Goal: Information Seeking & Learning: Check status

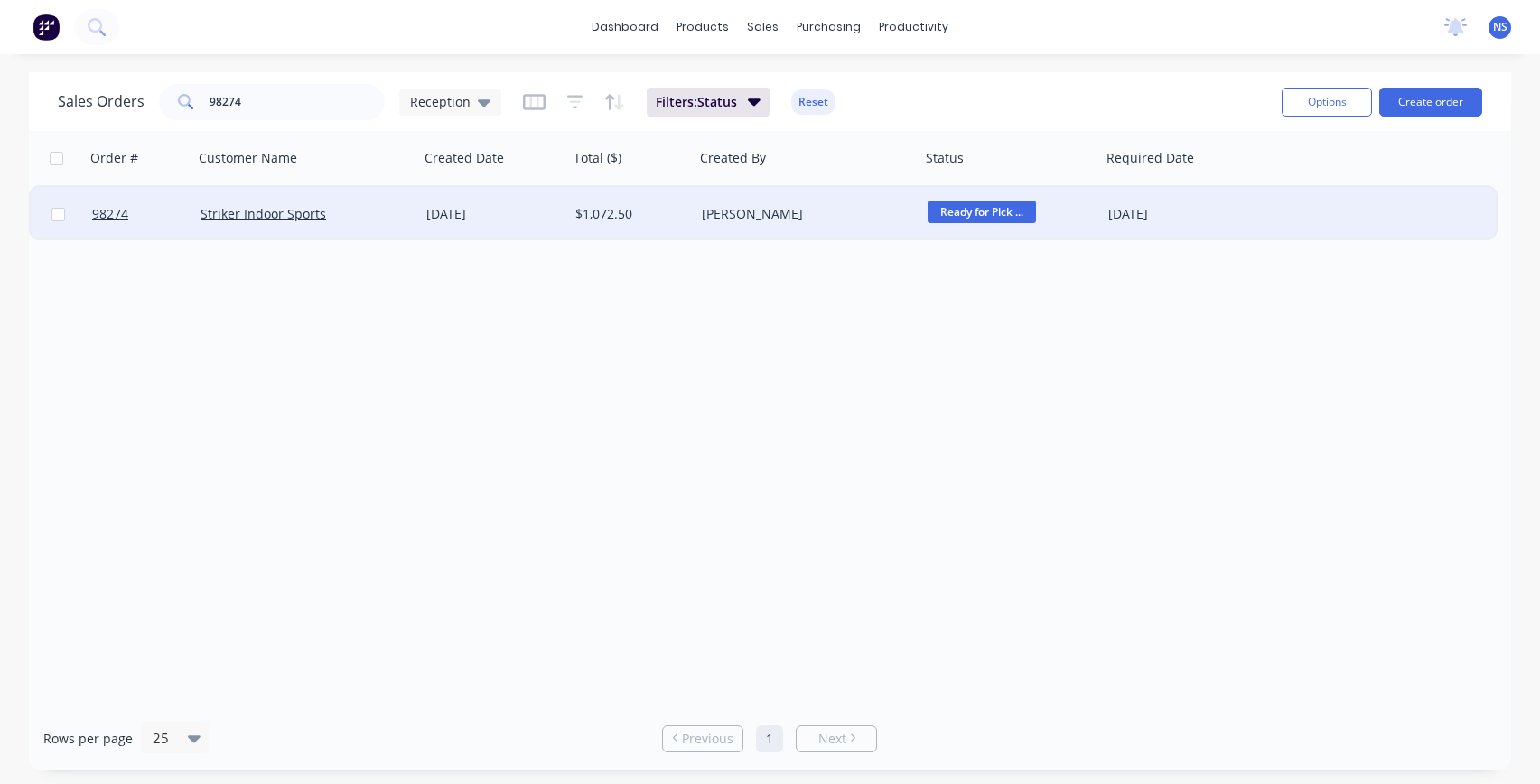
click at [374, 223] on div "Striker Indoor Sports" at bounding box center [306, 213] width 226 height 54
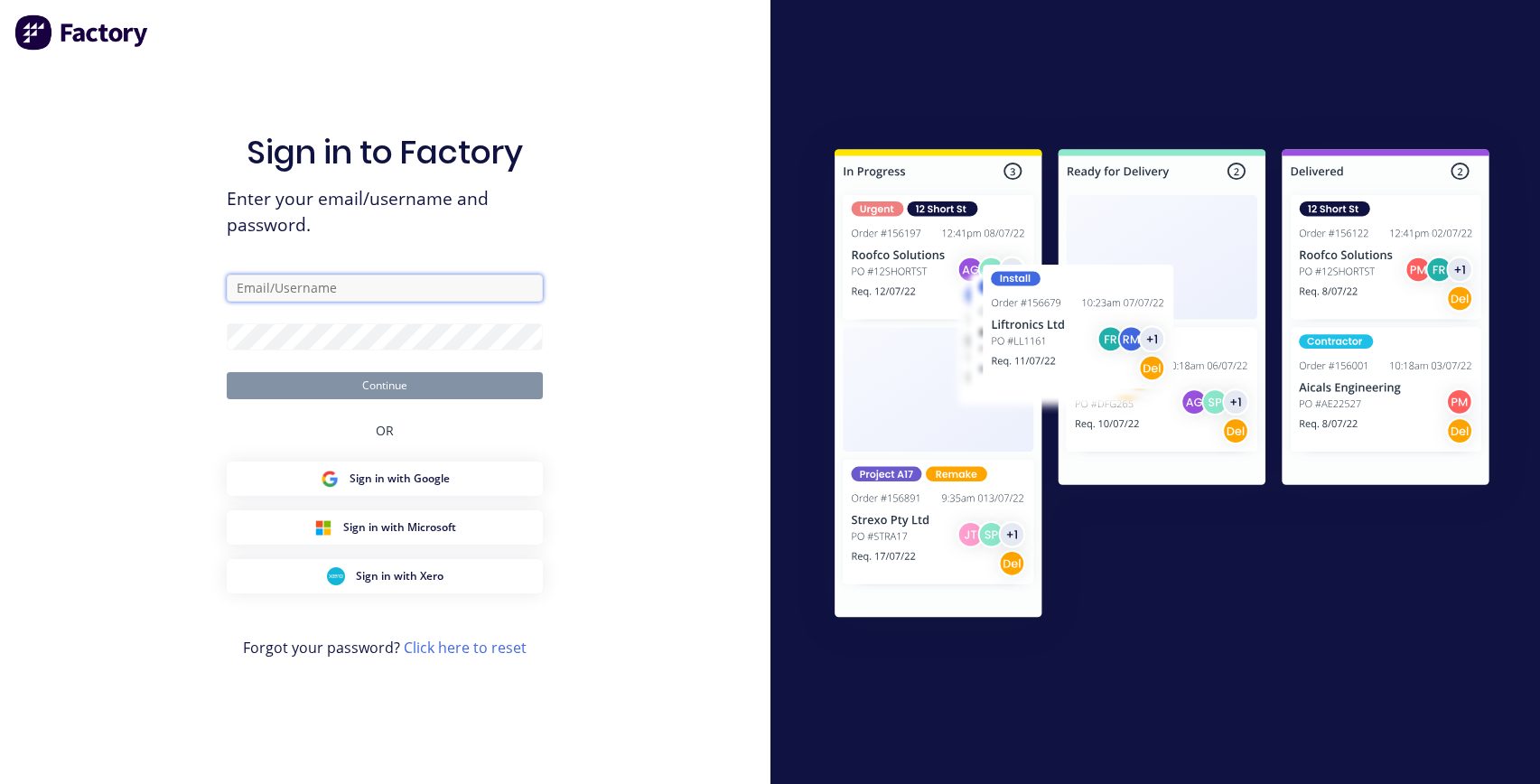
click at [367, 285] on input "text" at bounding box center [385, 288] width 316 height 27
type input "[EMAIL_ADDRESS][DOMAIN_NAME]"
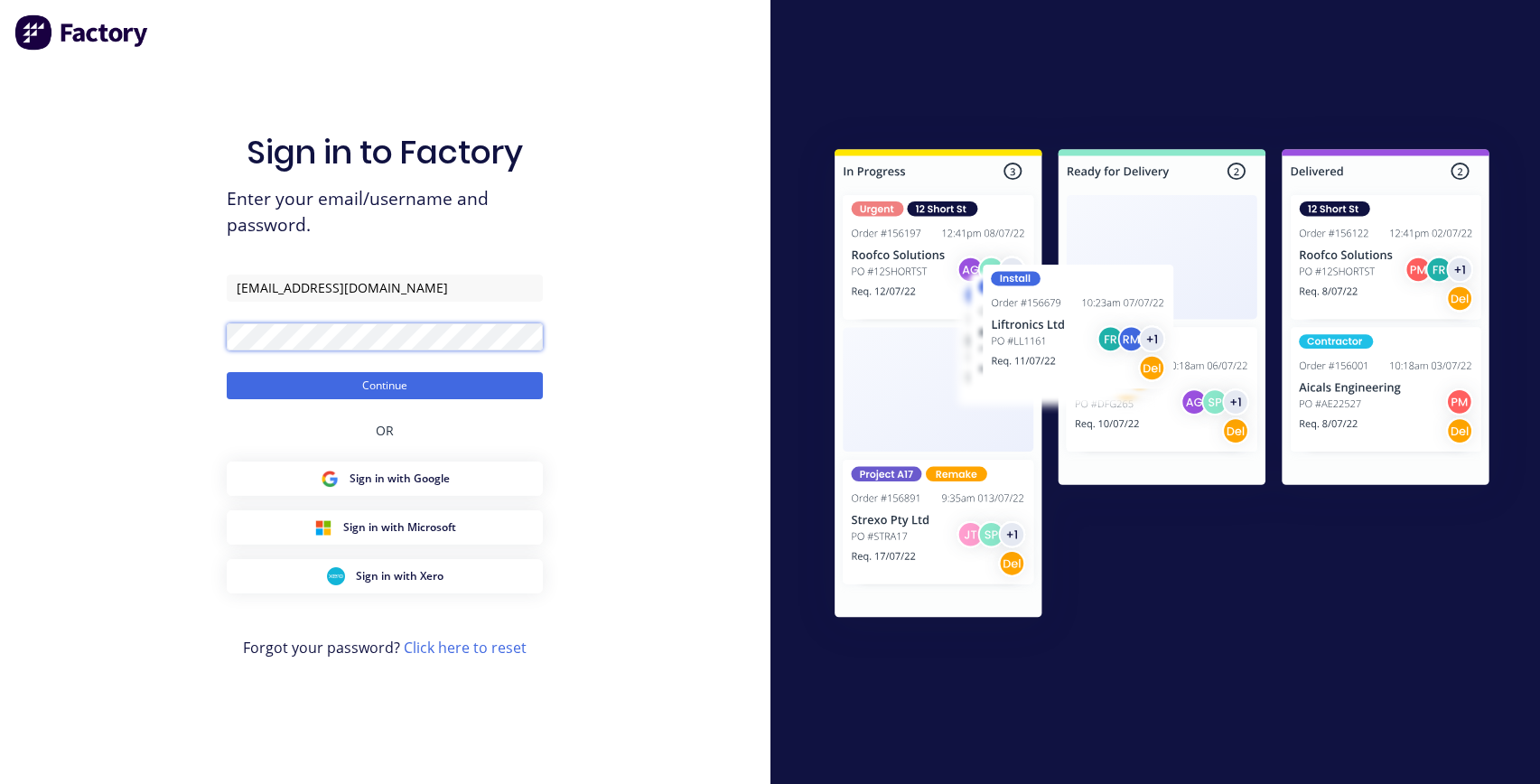
click at [227, 372] on button "Continue" at bounding box center [385, 385] width 316 height 27
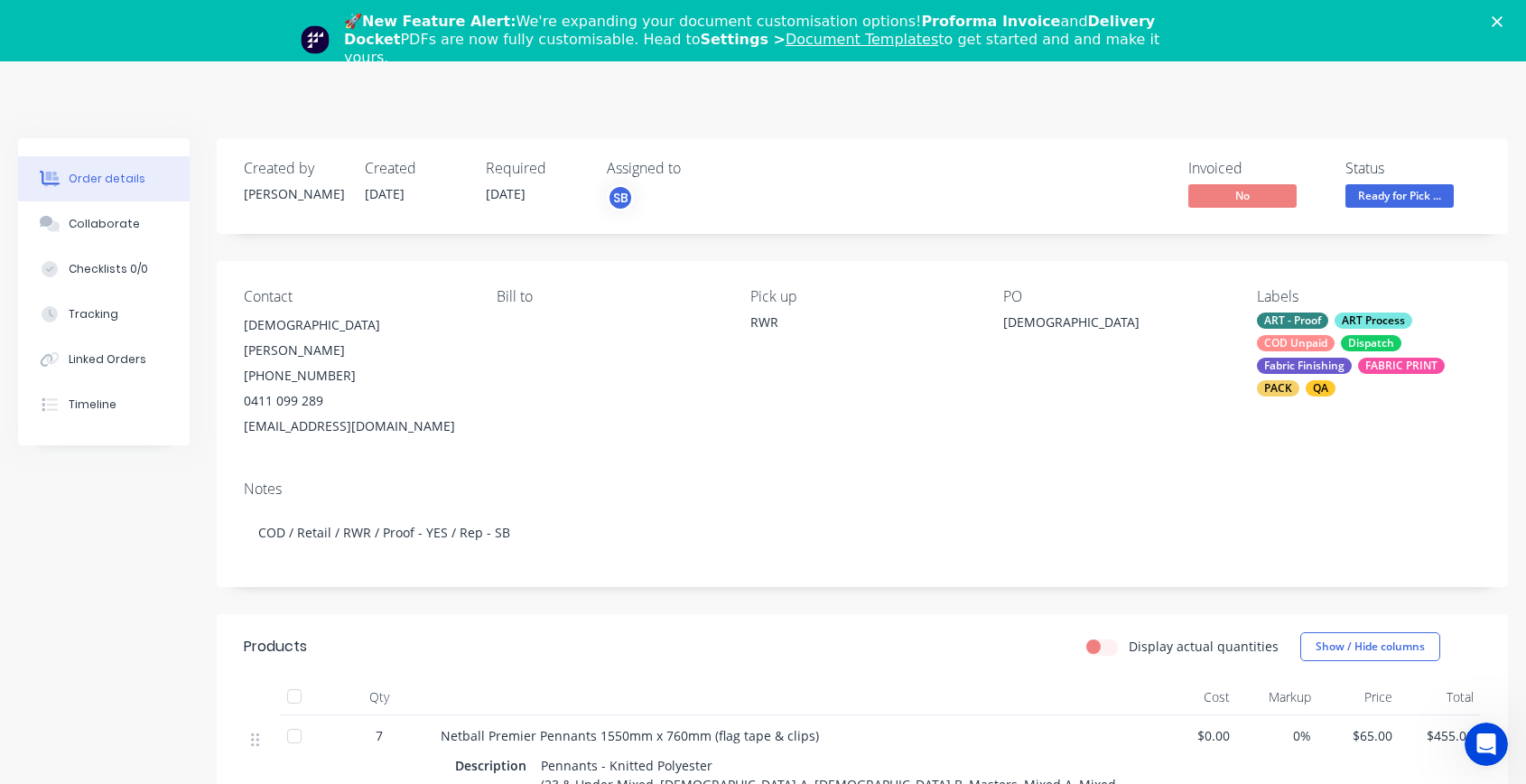
click at [1503, 20] on icon "Close" at bounding box center [1496, 21] width 10 height 10
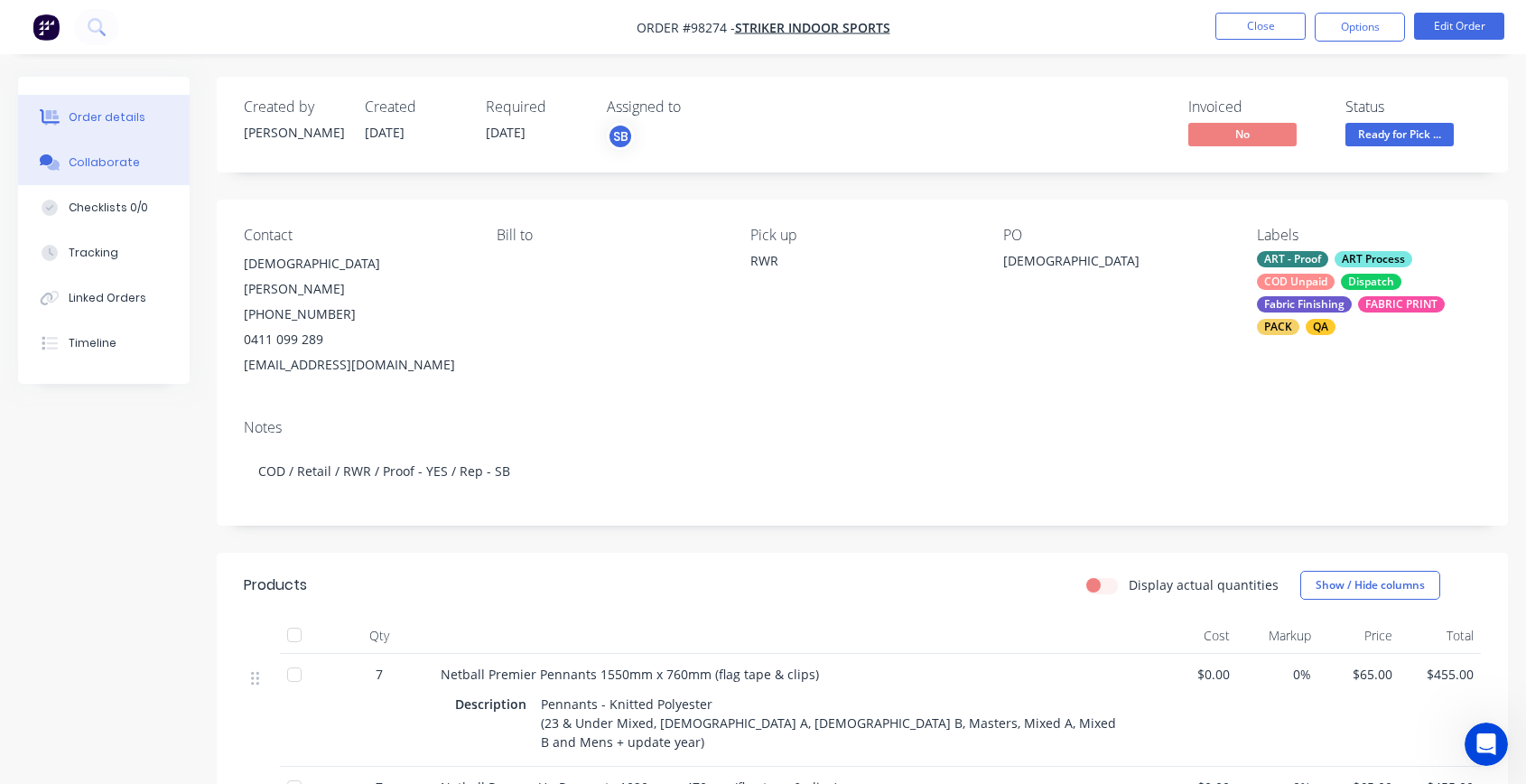
click at [114, 171] on button "Collaborate" at bounding box center [104, 162] width 172 height 45
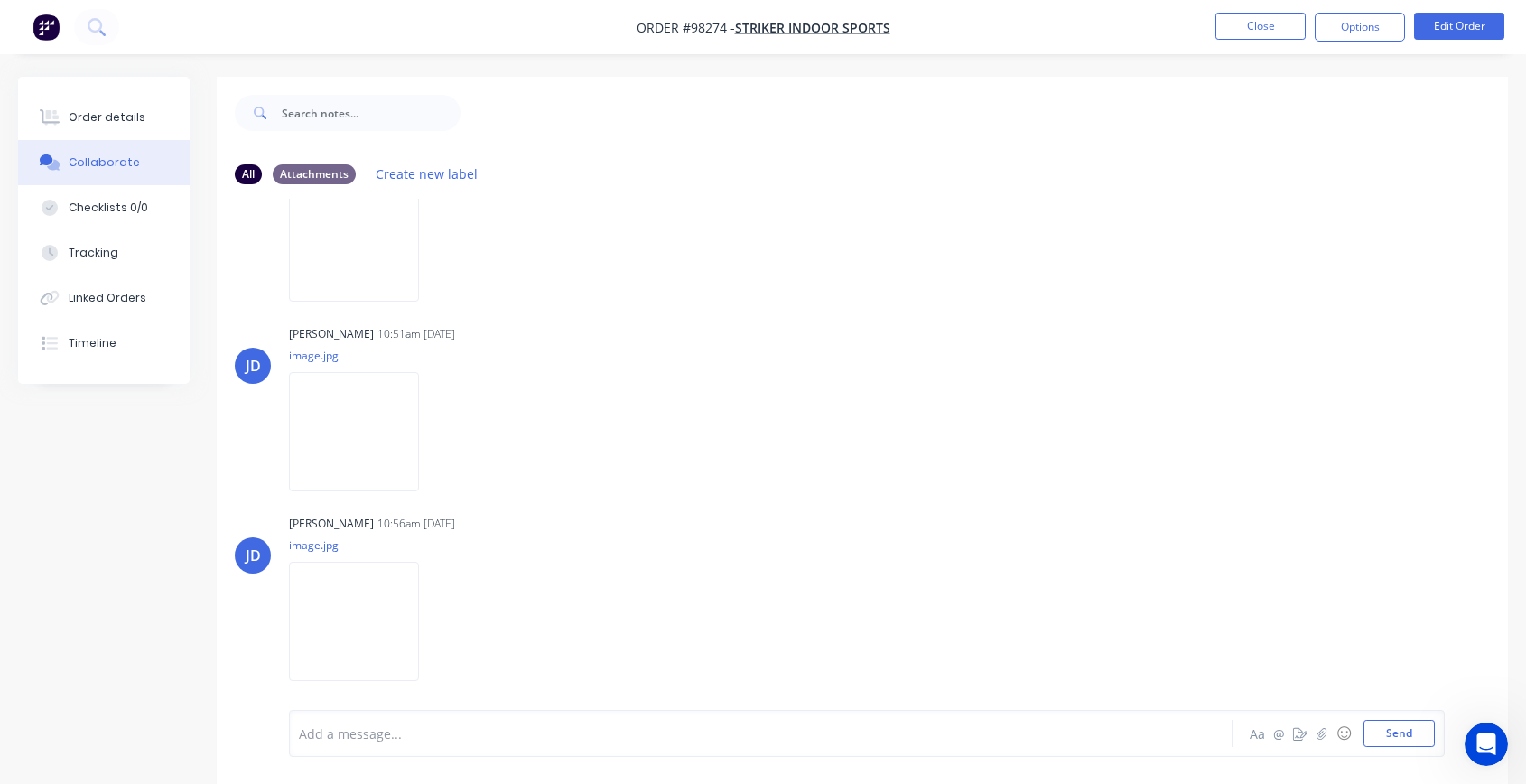
scroll to position [337, 0]
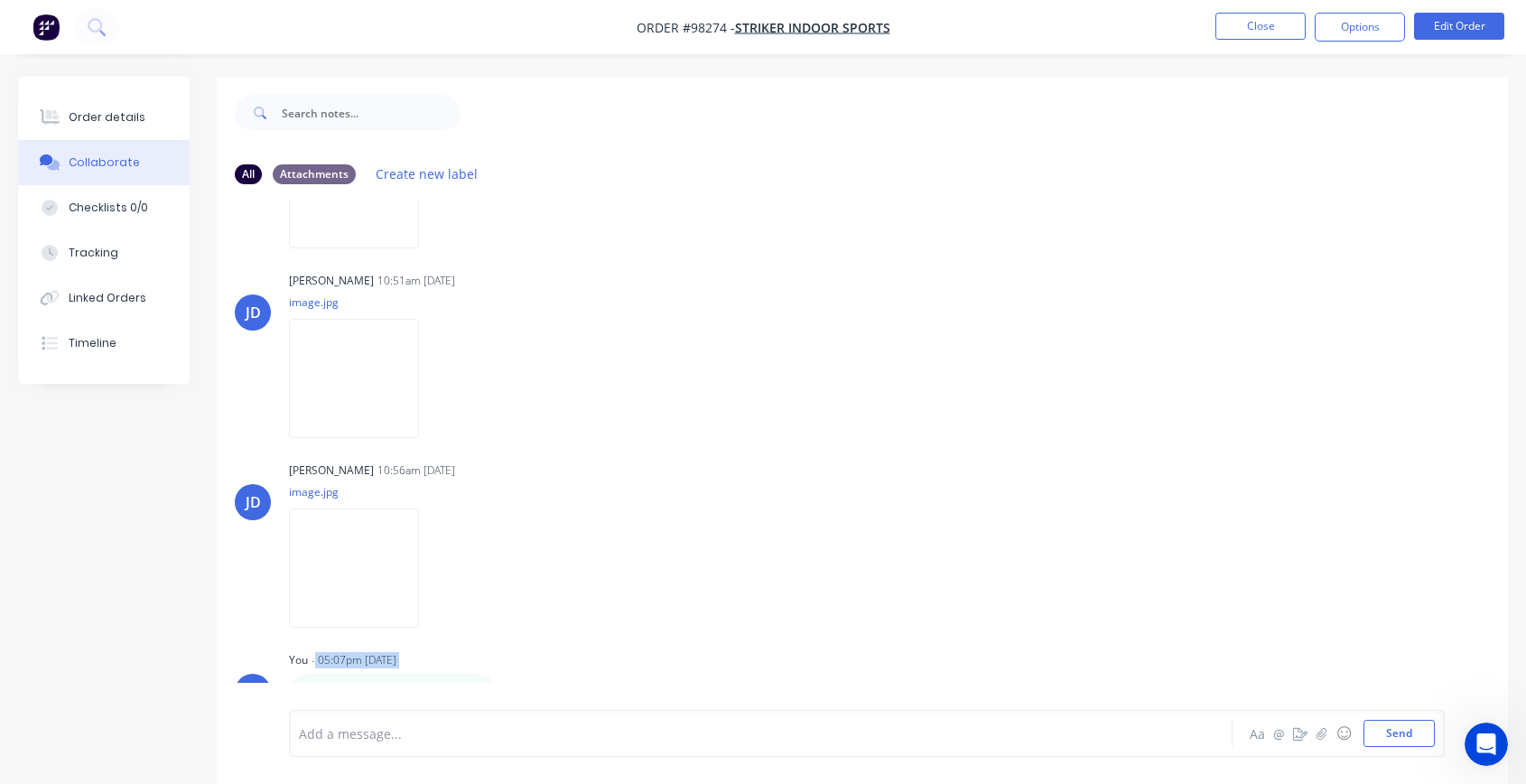
drag, startPoint x: 521, startPoint y: 673, endPoint x: 526, endPoint y: 634, distance: 39.3
click at [526, 634] on div "[PERSON_NAME] 11:19am [DATE] PROOF-98274-StrikerIndoorSports.pdf Labels Downloa…" at bounding box center [862, 453] width 1292 height 511
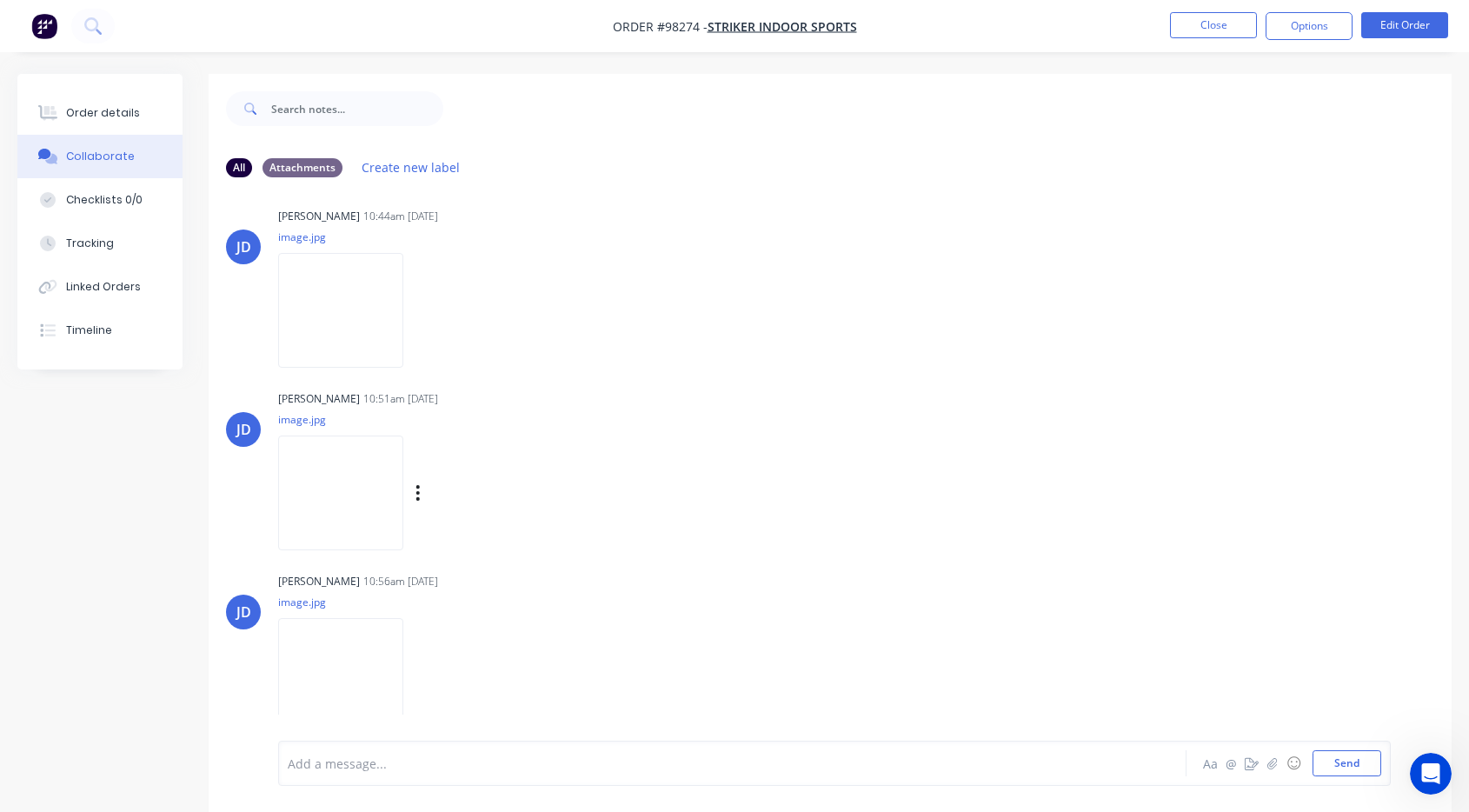
scroll to position [268, 0]
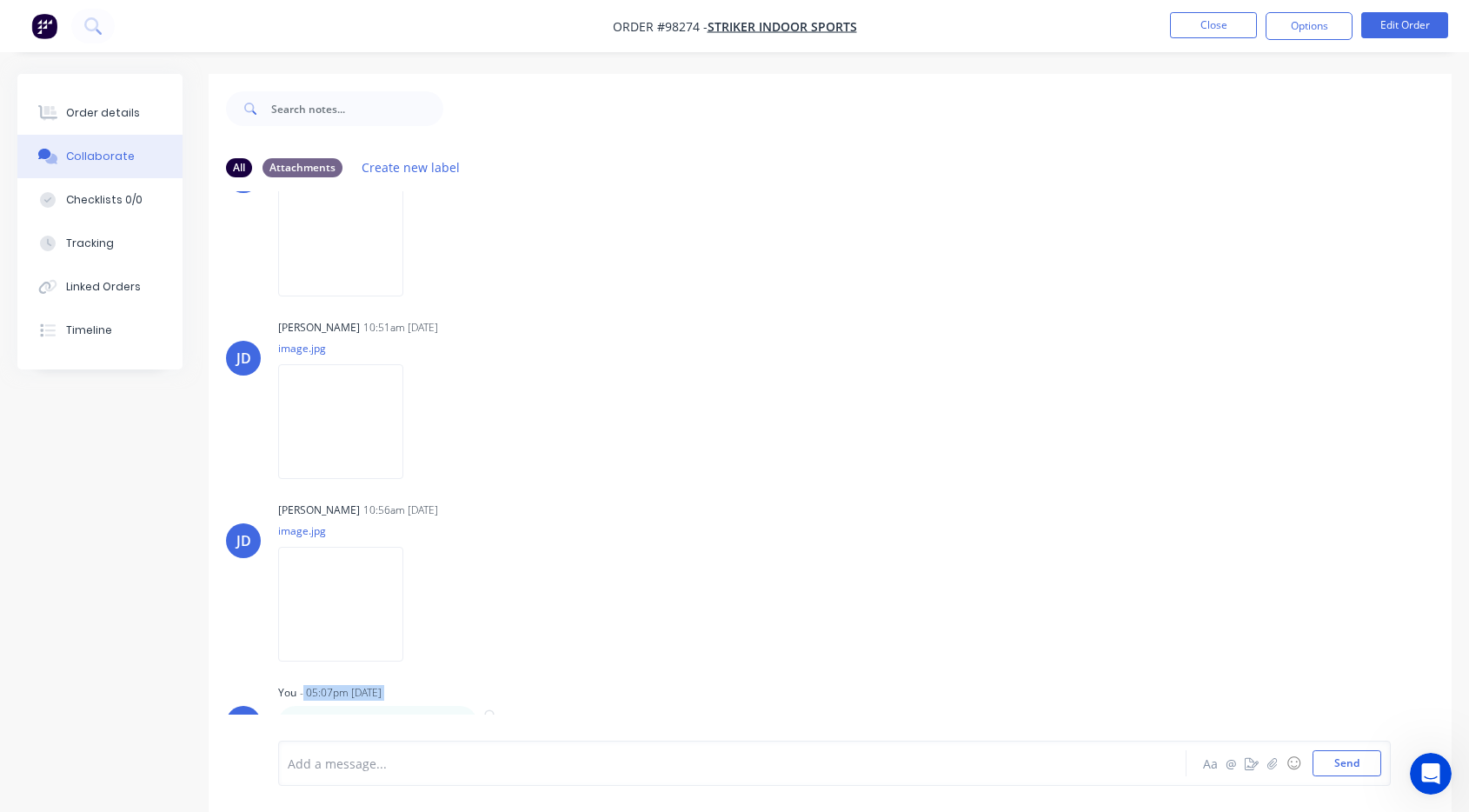
click at [491, 711] on button "button" at bounding box center [490, 723] width 7 height 25
click at [597, 574] on div "Labels Download" at bounding box center [438, 605] width 319 height 130
click at [245, 710] on div "NS" at bounding box center [243, 723] width 35 height 35
click at [245, 707] on div "NS" at bounding box center [243, 723] width 35 height 35
click at [93, 112] on div "Order details" at bounding box center [103, 113] width 74 height 16
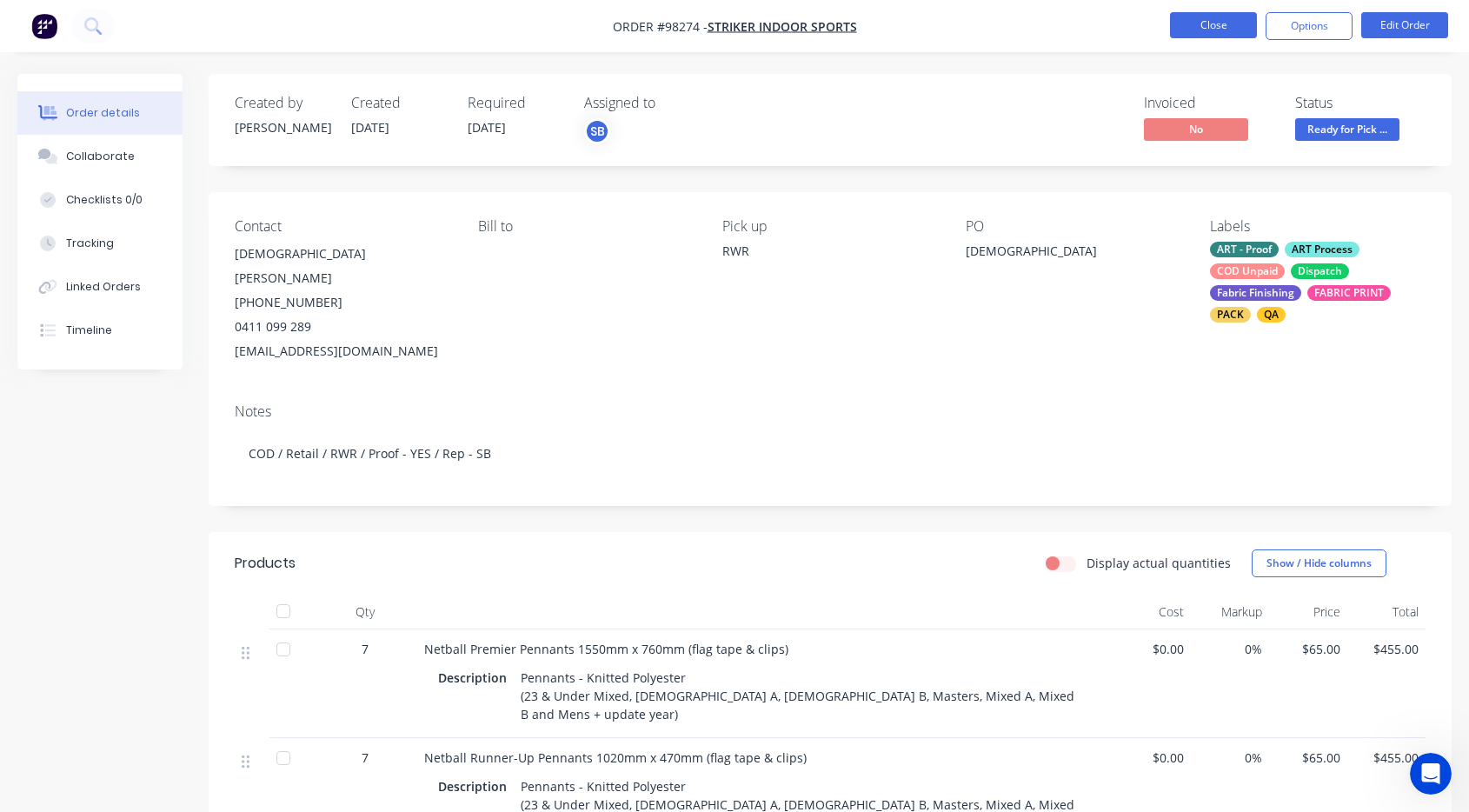
click at [1195, 23] on button "Close" at bounding box center [1213, 25] width 87 height 26
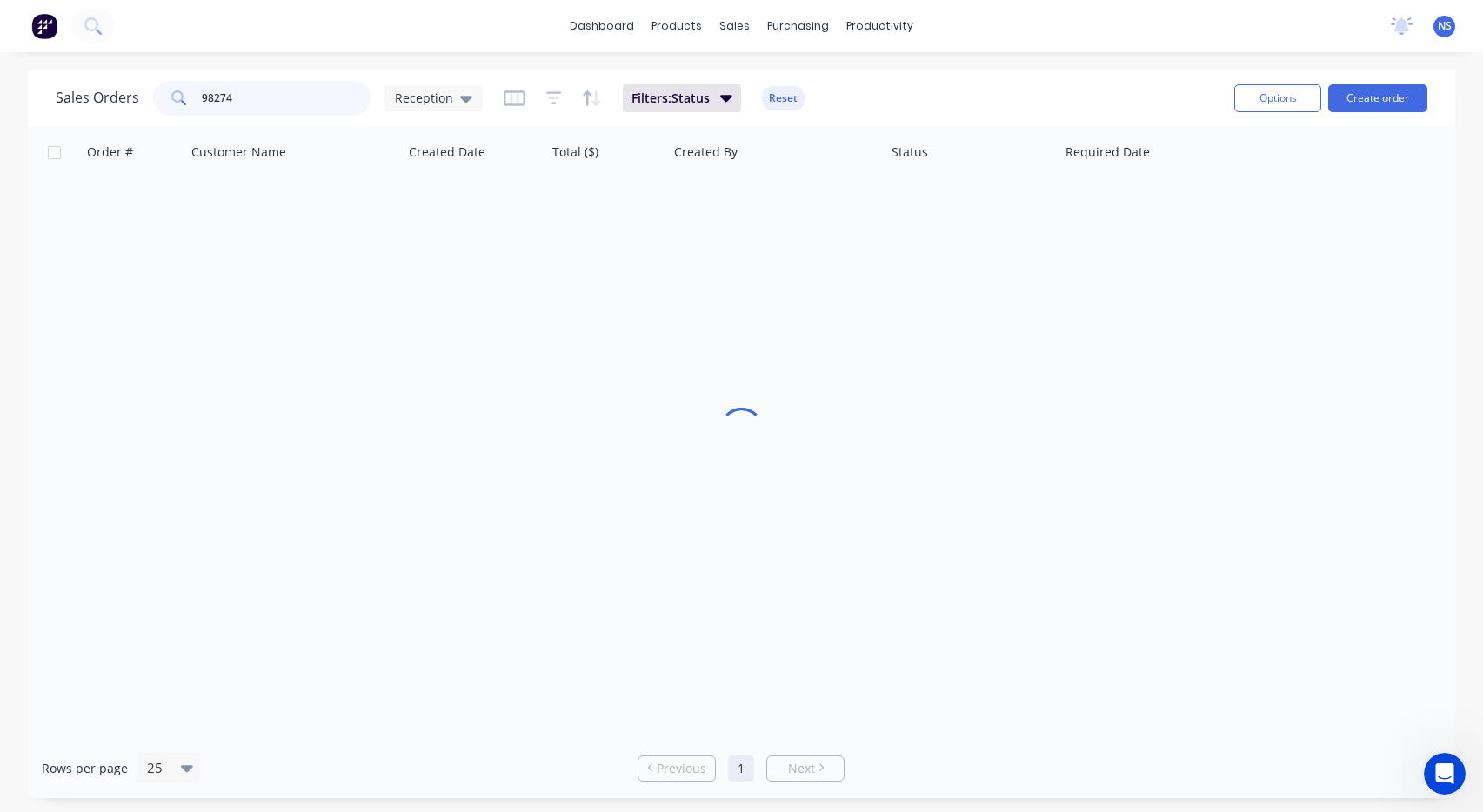
drag, startPoint x: 273, startPoint y: 102, endPoint x: 135, endPoint y: 72, distance: 141.2
click at [132, 72] on div "Sales Orders 98274 Reception Filters: Status Reset Options Create order" at bounding box center [741, 98] width 1427 height 57
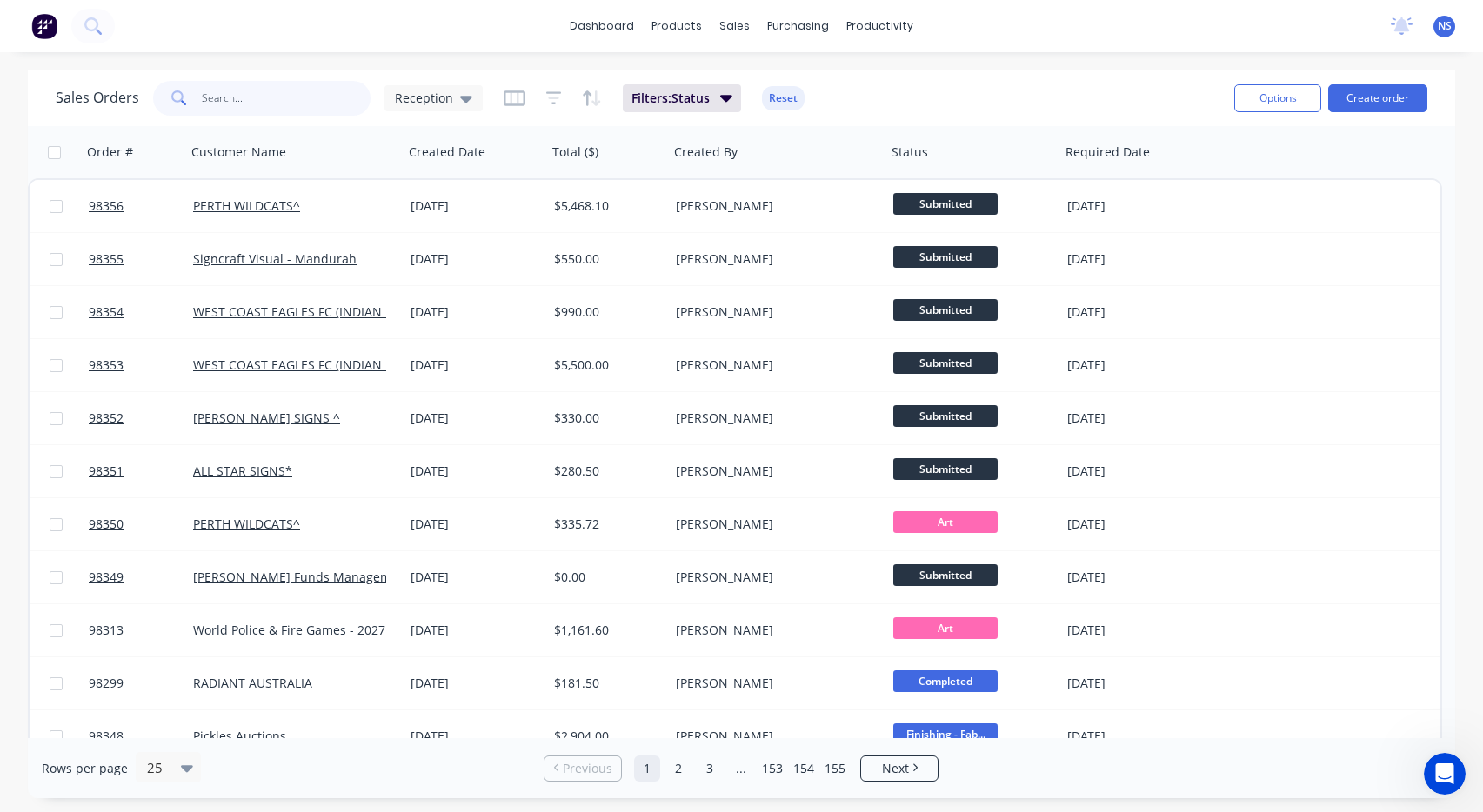
click at [241, 95] on input "text" at bounding box center [286, 98] width 170 height 35
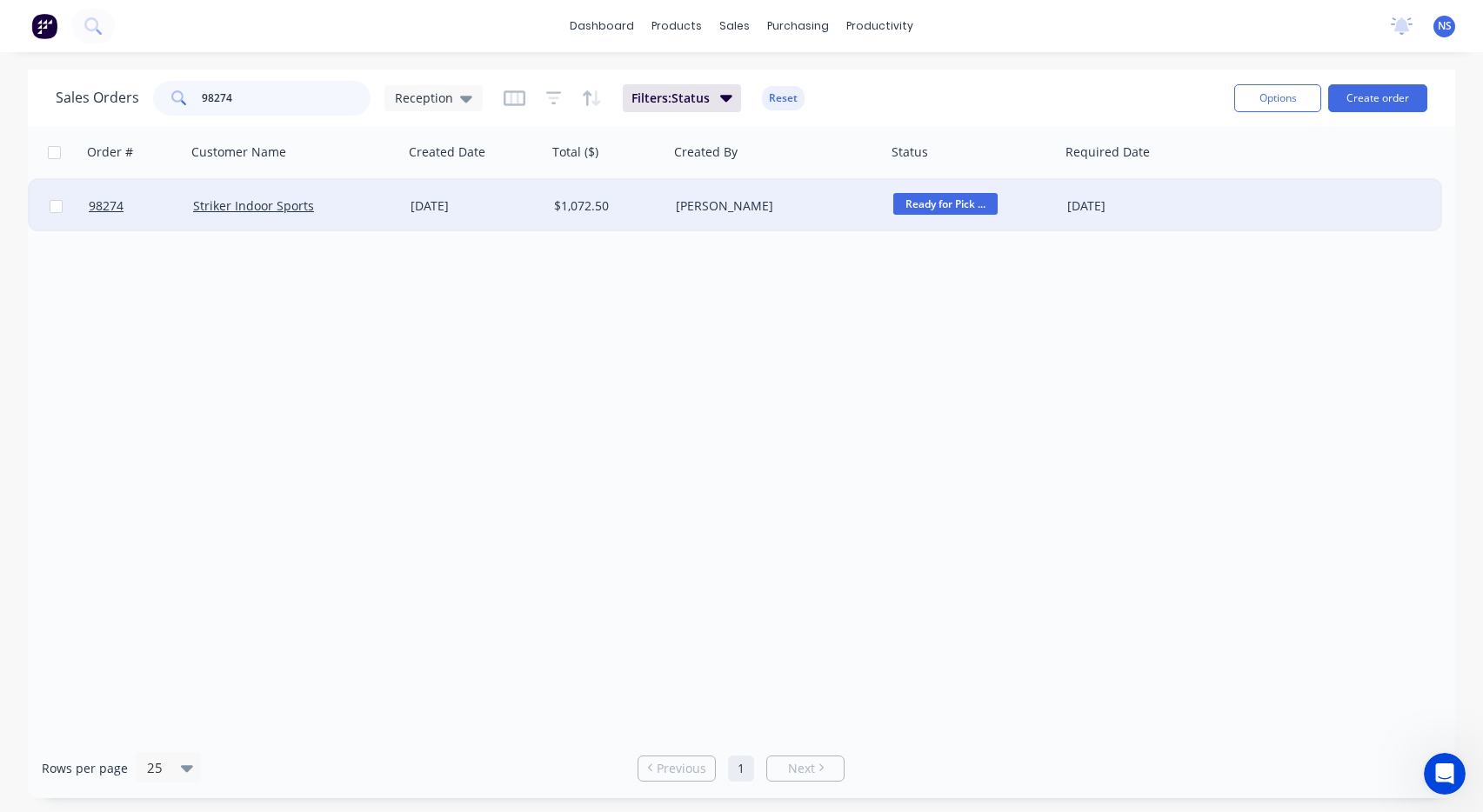
type input "98274"
click at [518, 208] on div "[DATE]" at bounding box center [474, 206] width 129 height 17
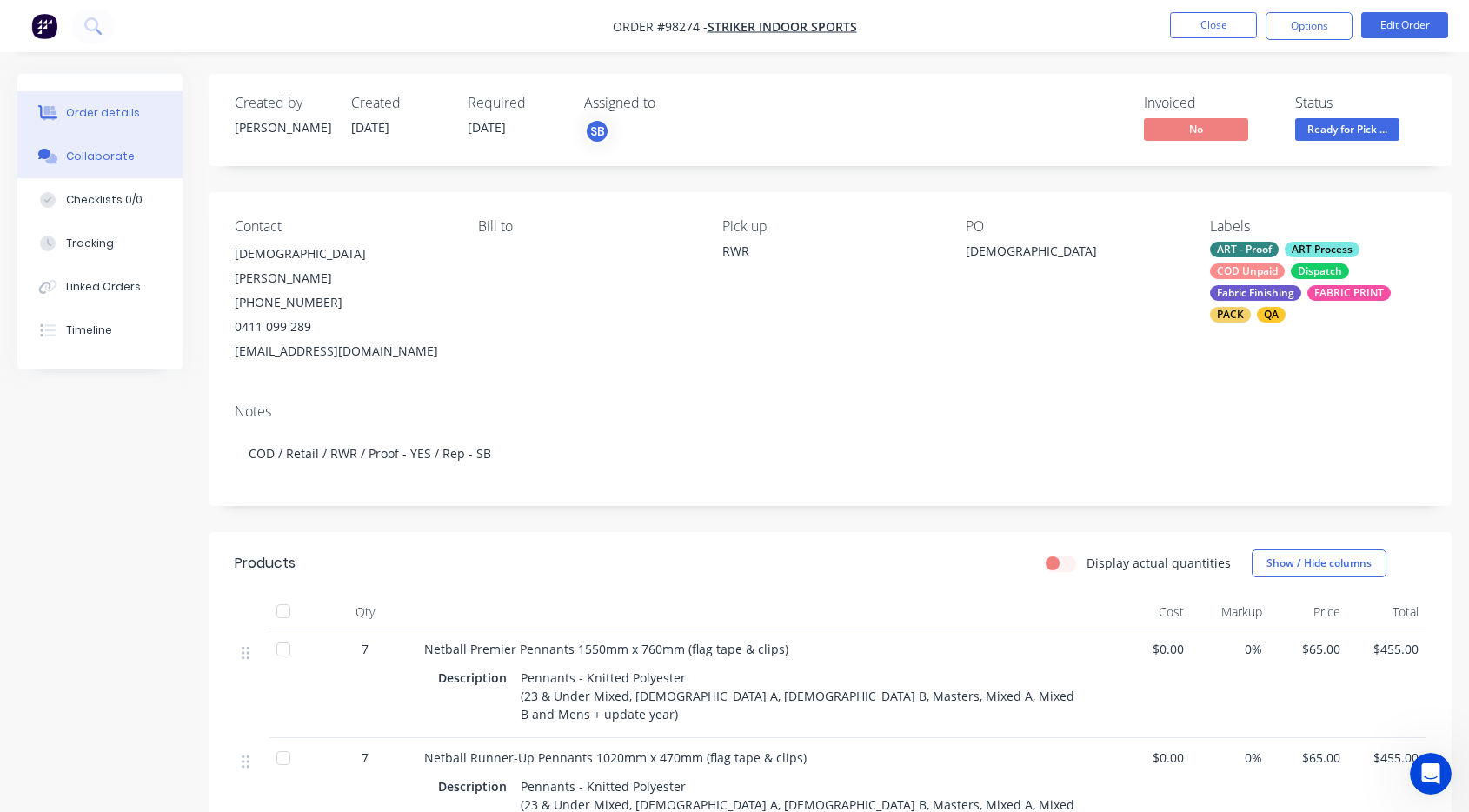
click at [128, 155] on button "Collaborate" at bounding box center [100, 156] width 165 height 43
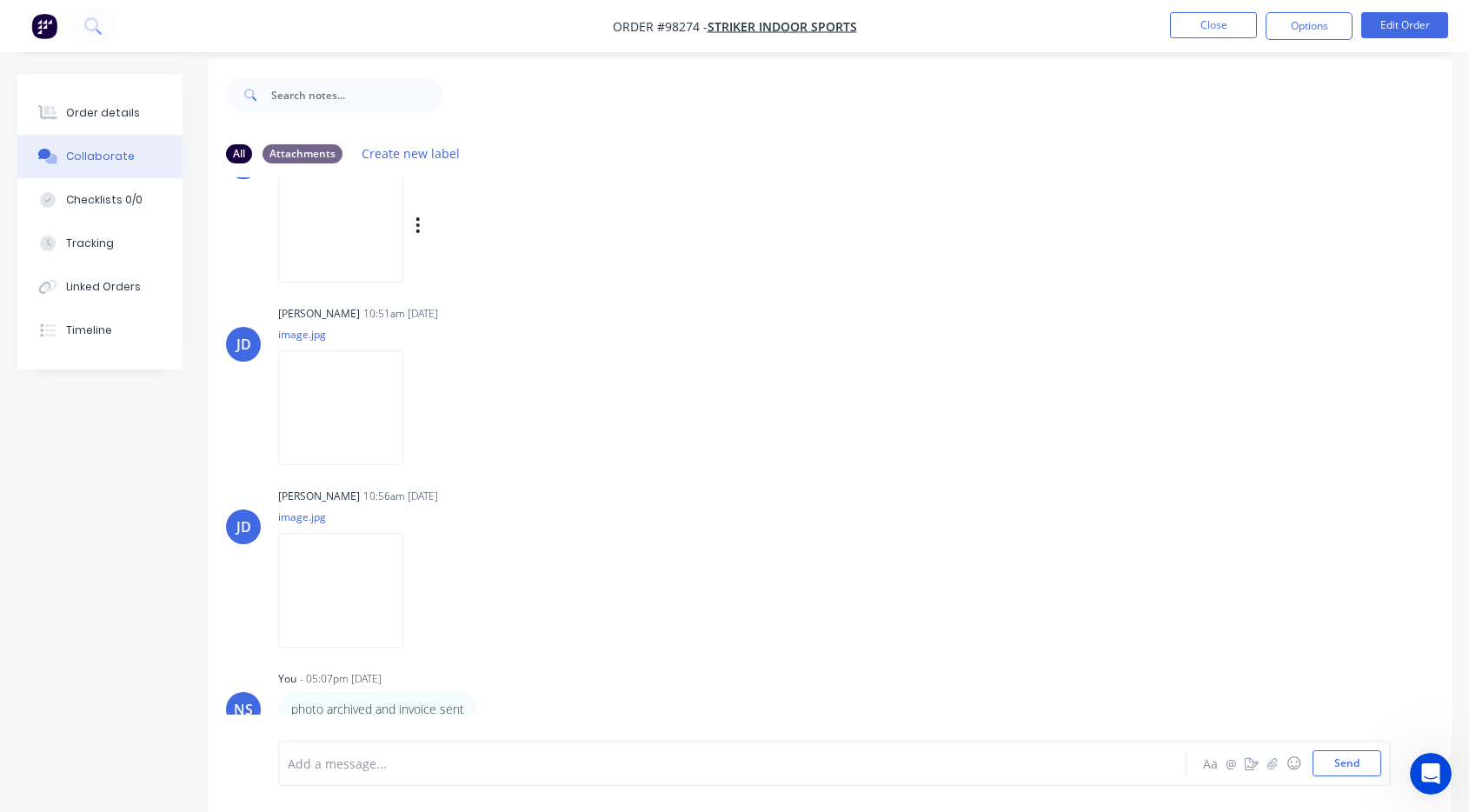
scroll to position [26, 0]
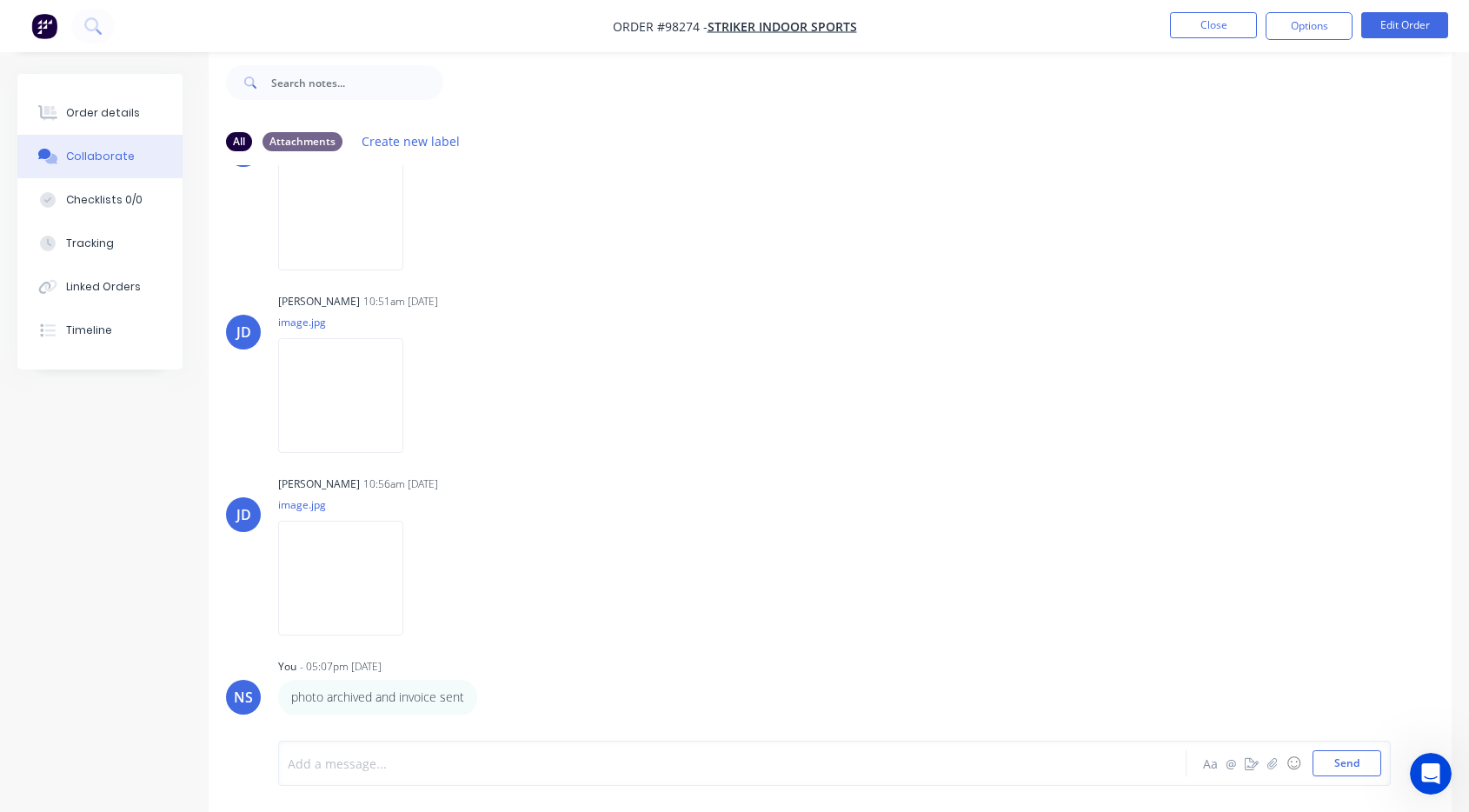
click at [343, 754] on div at bounding box center [699, 764] width 820 height 18
drag, startPoint x: 106, startPoint y: 117, endPoint x: 128, endPoint y: 115, distance: 22.1
click at [106, 117] on div "Order details" at bounding box center [103, 113] width 74 height 16
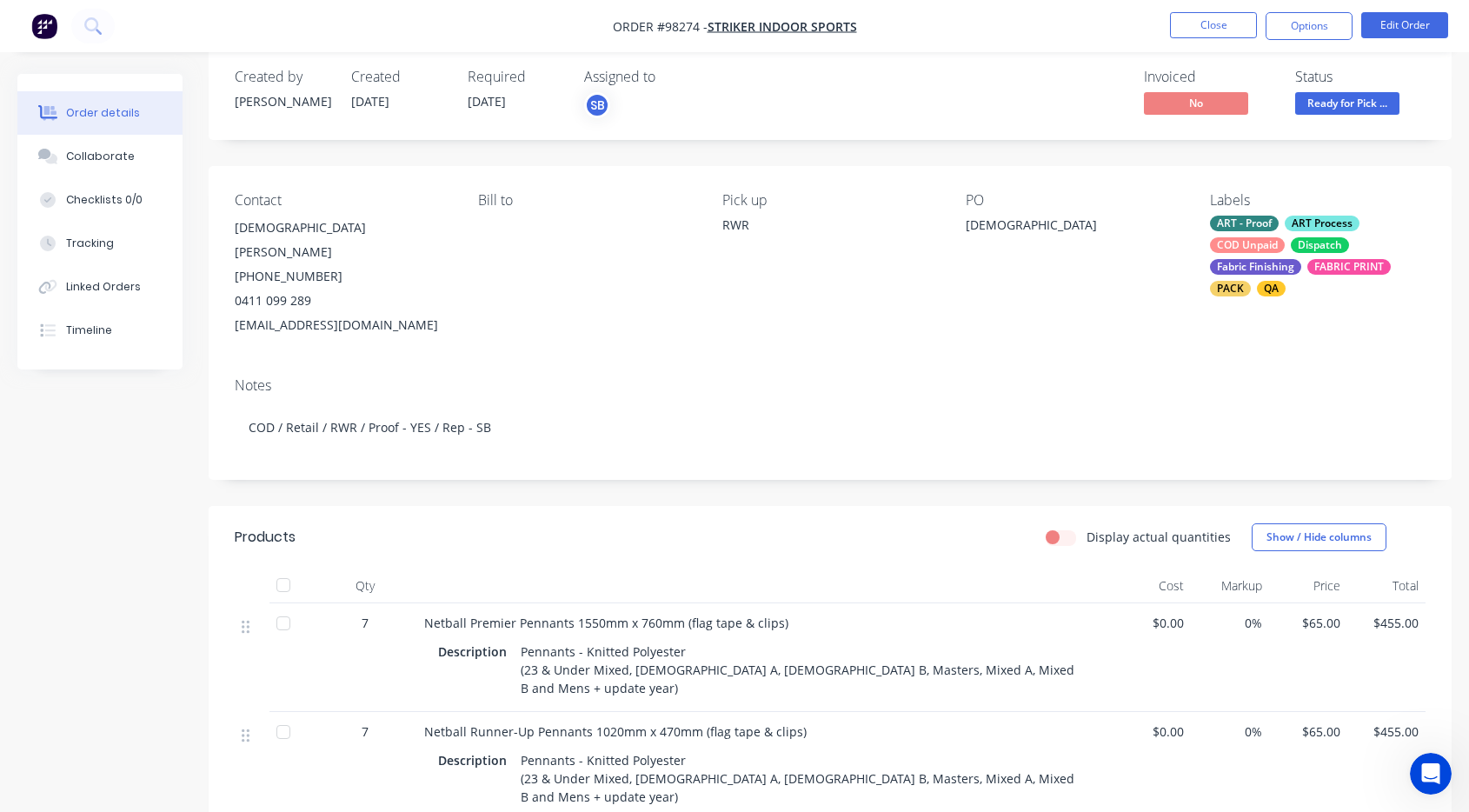
drag, startPoint x: 230, startPoint y: 300, endPoint x: 436, endPoint y: 302, distance: 206.0
click at [452, 301] on div "Contact [DEMOGRAPHIC_DATA][PERSON_NAME] [PHONE_NUMBER] [EMAIL_ADDRESS][DOMAIN_N…" at bounding box center [829, 264] width 1243 height 197
copy div "[EMAIL_ADDRESS][DOMAIN_NAME]"
click at [1286, 239] on div "ART - Proof ART Process COD Unpaid Dispatch Fabric Finishing FABRIC PRINT PACK …" at bounding box center [1318, 256] width 216 height 81
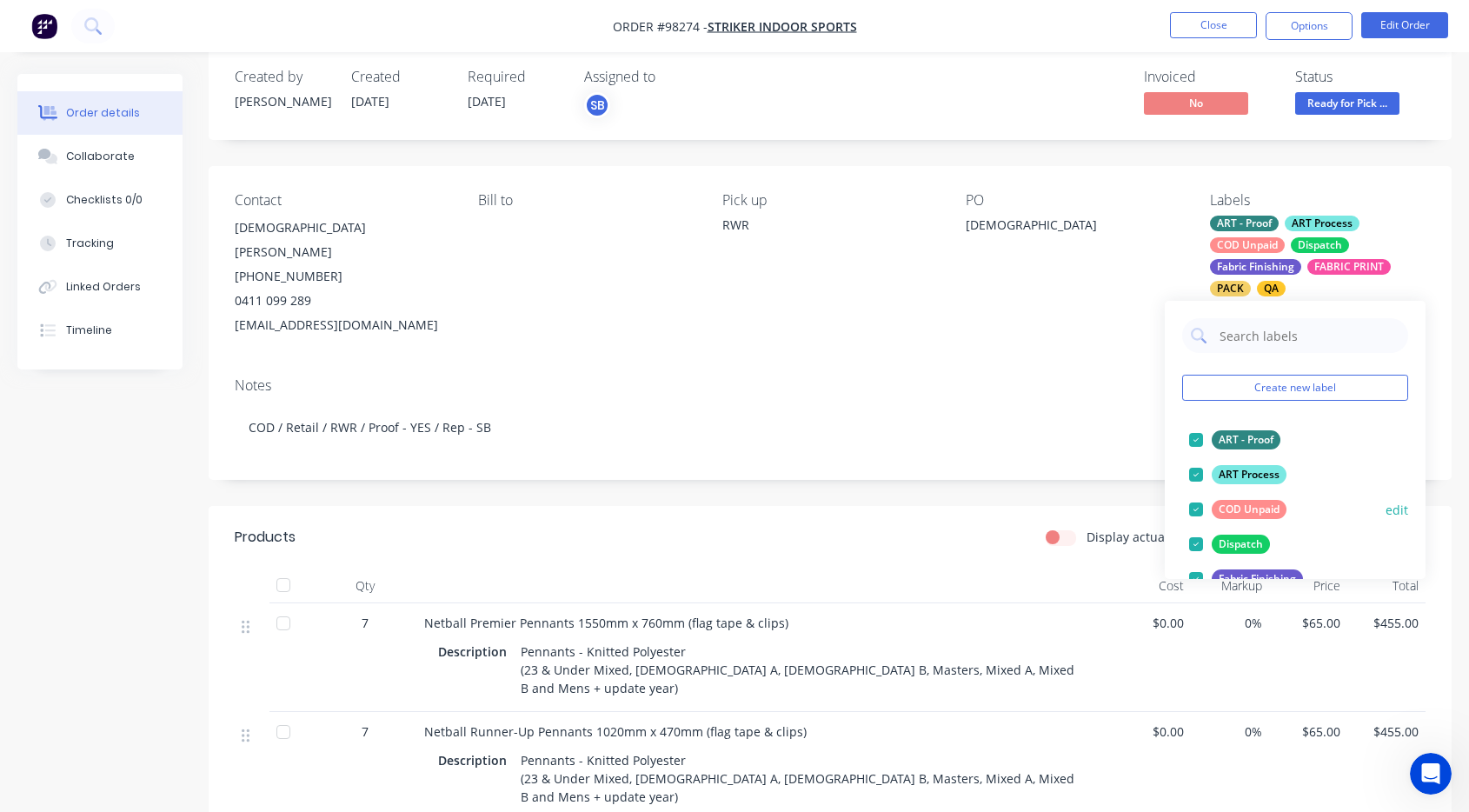
click at [1197, 506] on div at bounding box center [1196, 509] width 35 height 35
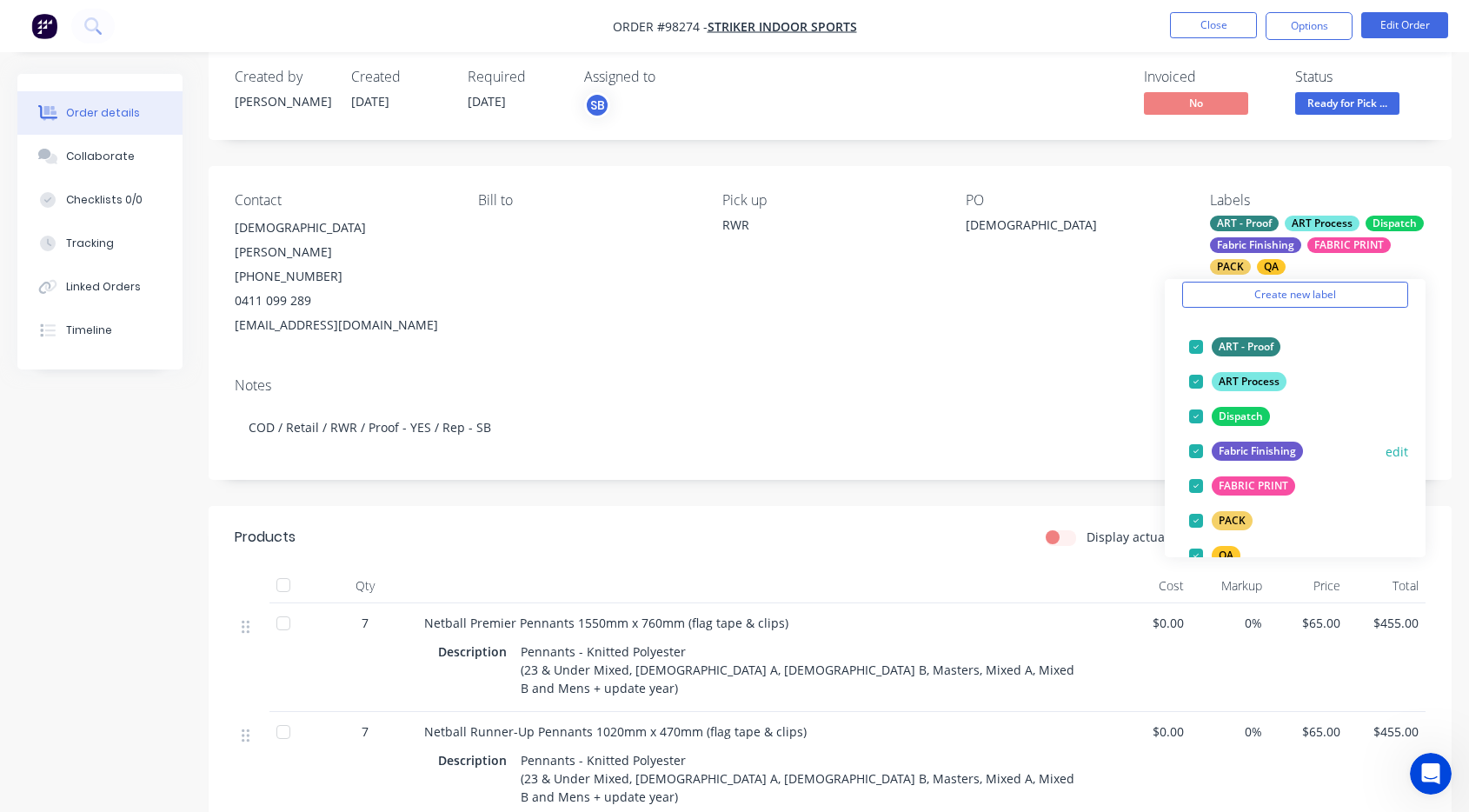
scroll to position [287, 0]
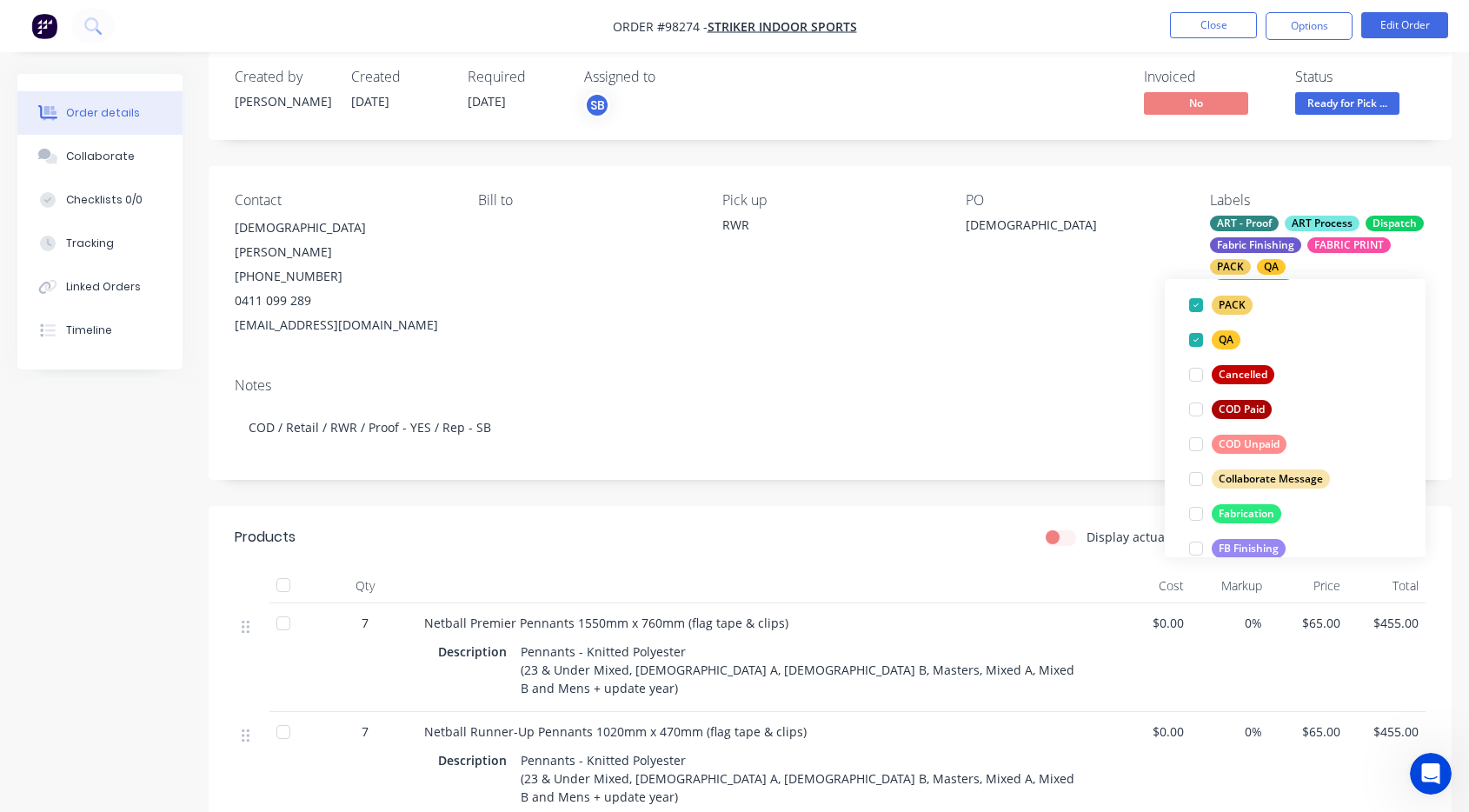
click at [1194, 409] on div at bounding box center [1196, 409] width 35 height 35
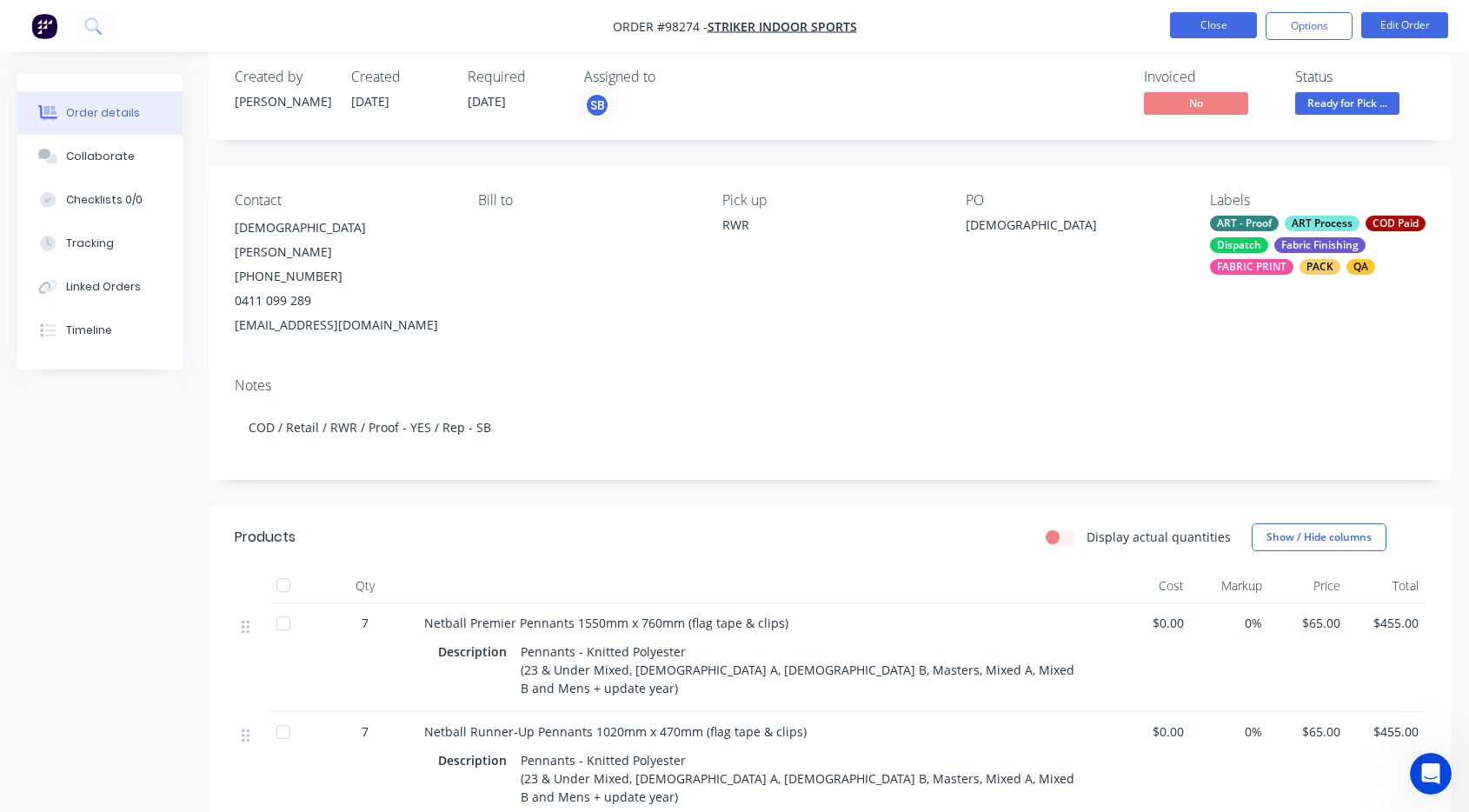
click at [1217, 30] on button "Close" at bounding box center [1213, 25] width 87 height 26
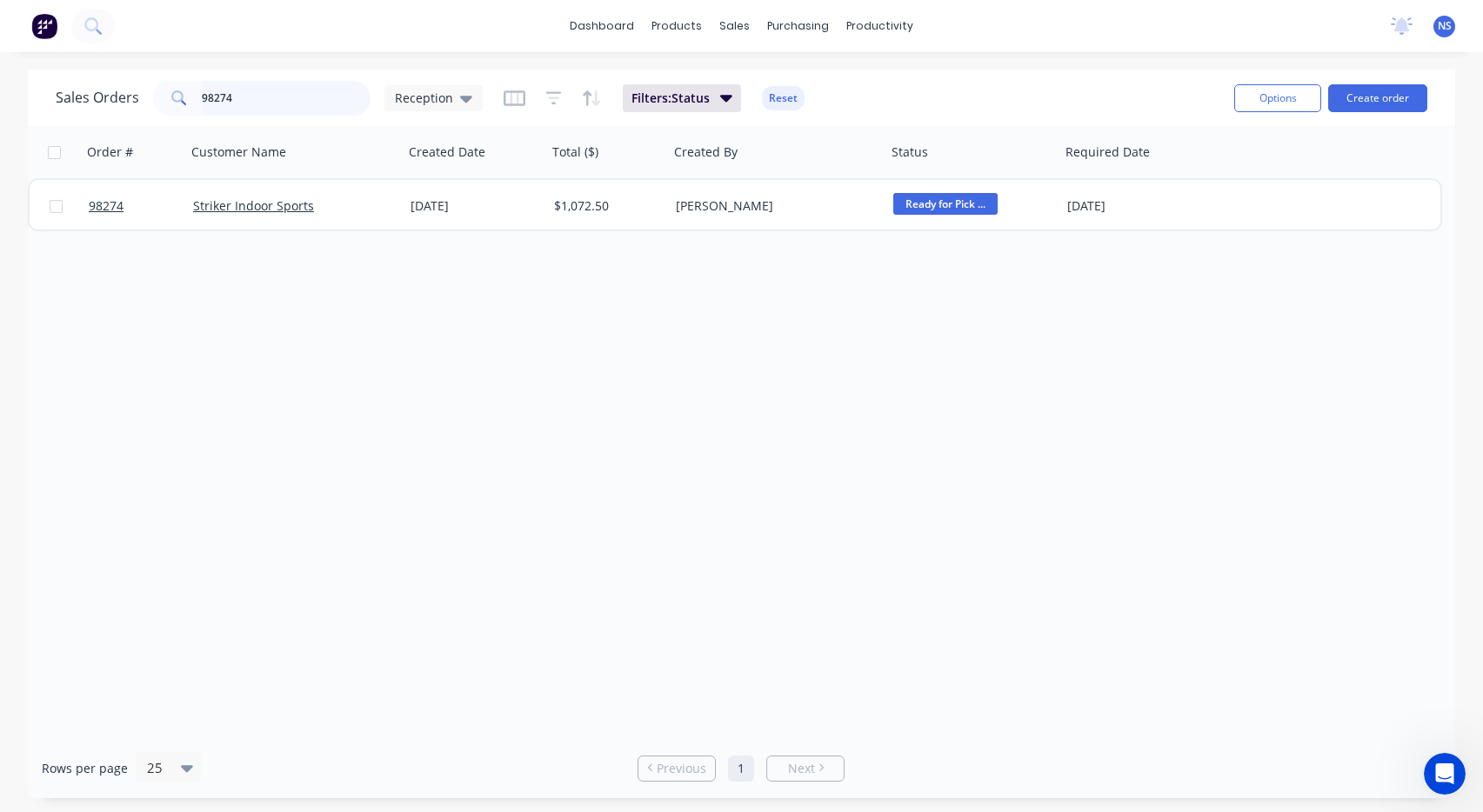
click at [262, 95] on input "98274" at bounding box center [286, 98] width 170 height 35
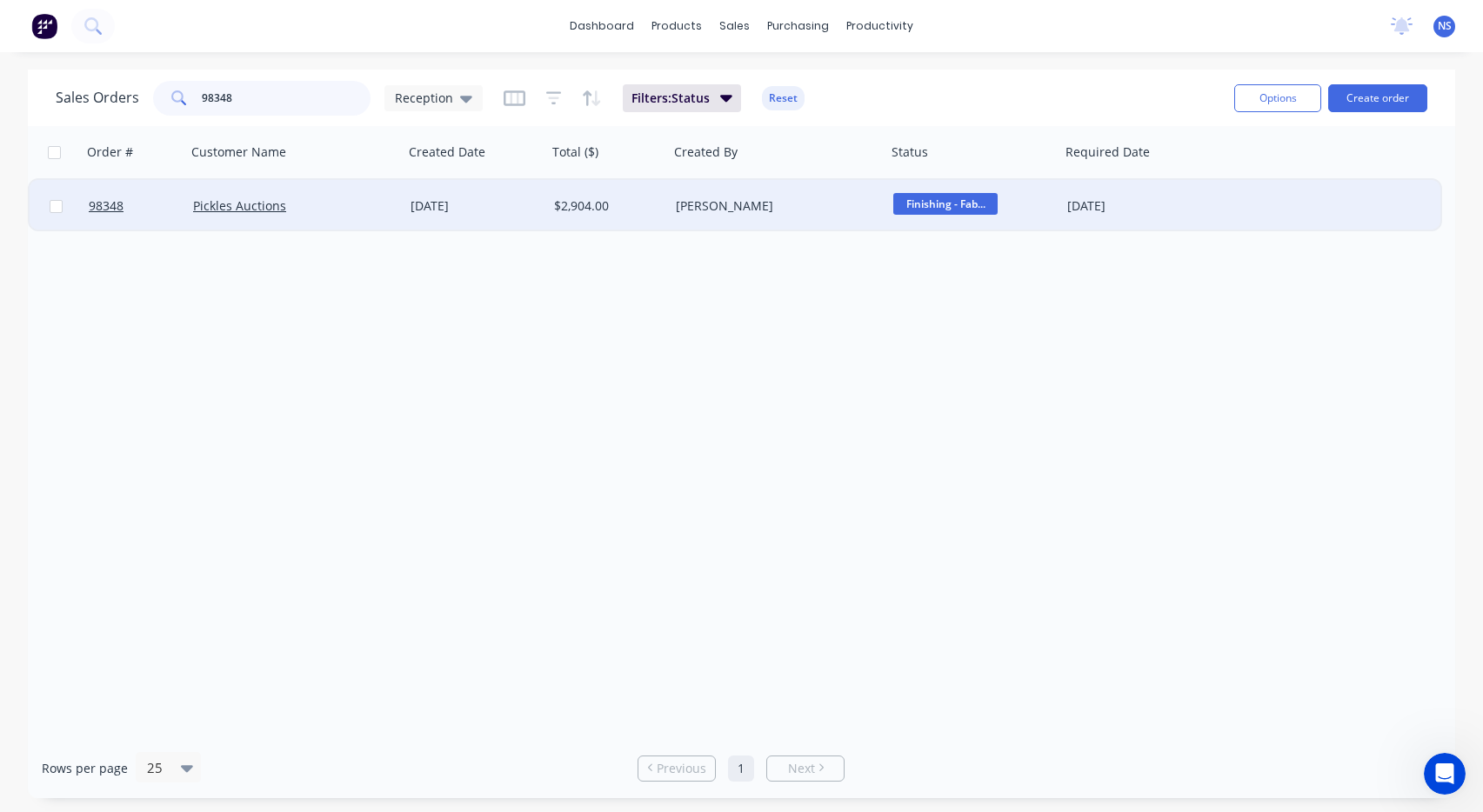
type input "98348"
click at [358, 211] on div "Pickles Auctions" at bounding box center [289, 206] width 193 height 17
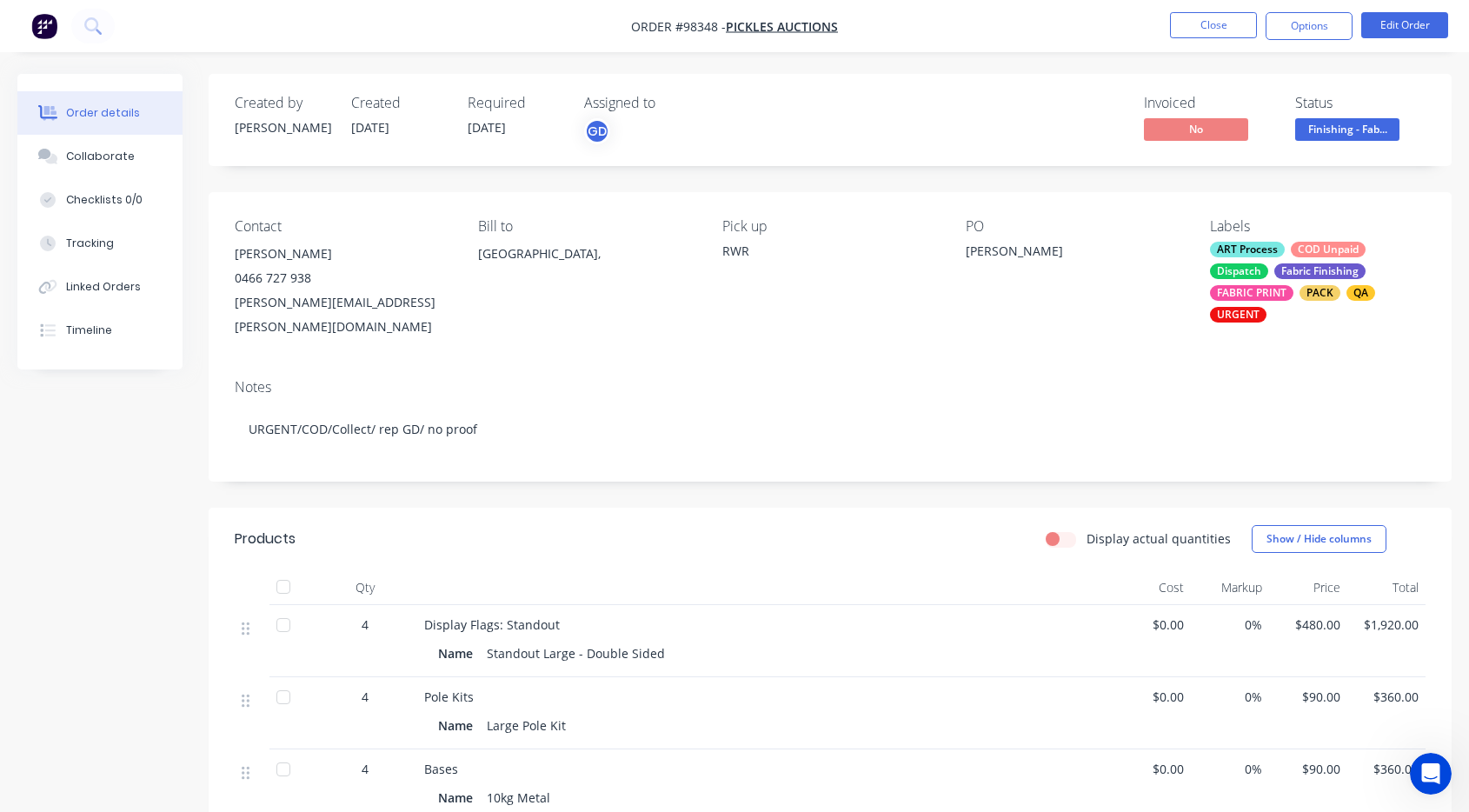
click at [1271, 276] on div "ART Process COD Unpaid Dispatch Fabric Finishing FABRIC PRINT PACK QA URGENT" at bounding box center [1318, 282] width 216 height 81
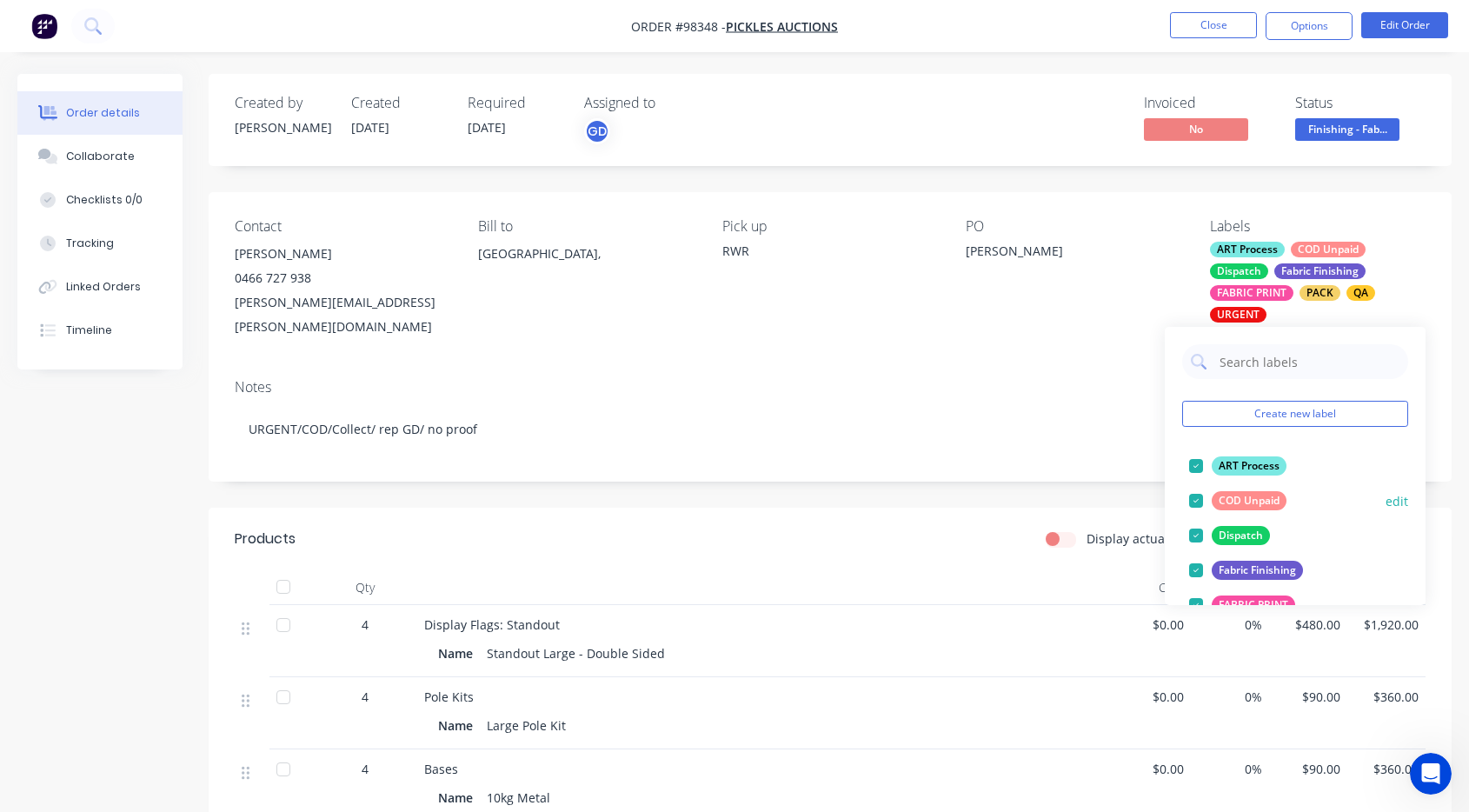
click at [1196, 497] on div at bounding box center [1196, 501] width 35 height 35
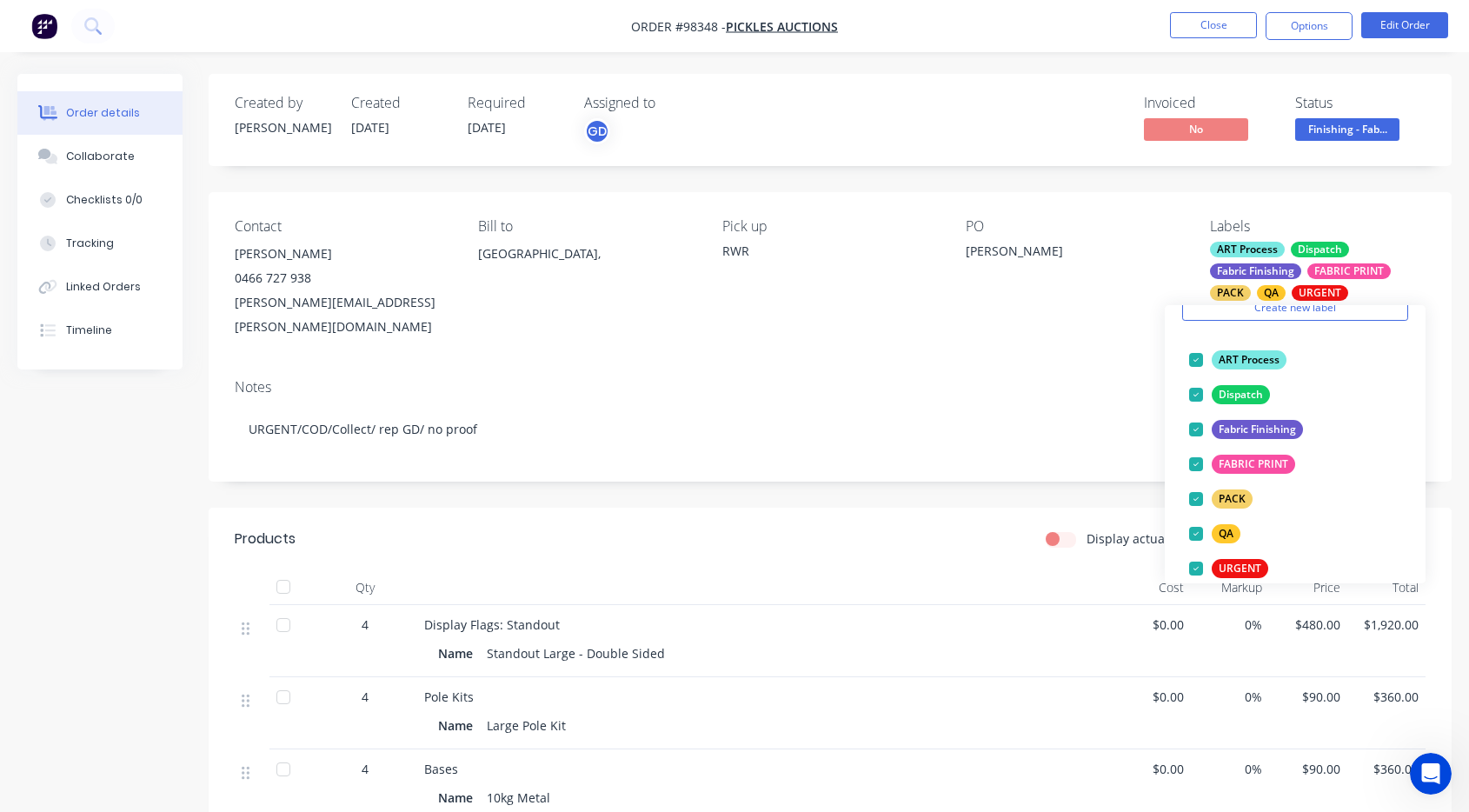
scroll to position [297, 0]
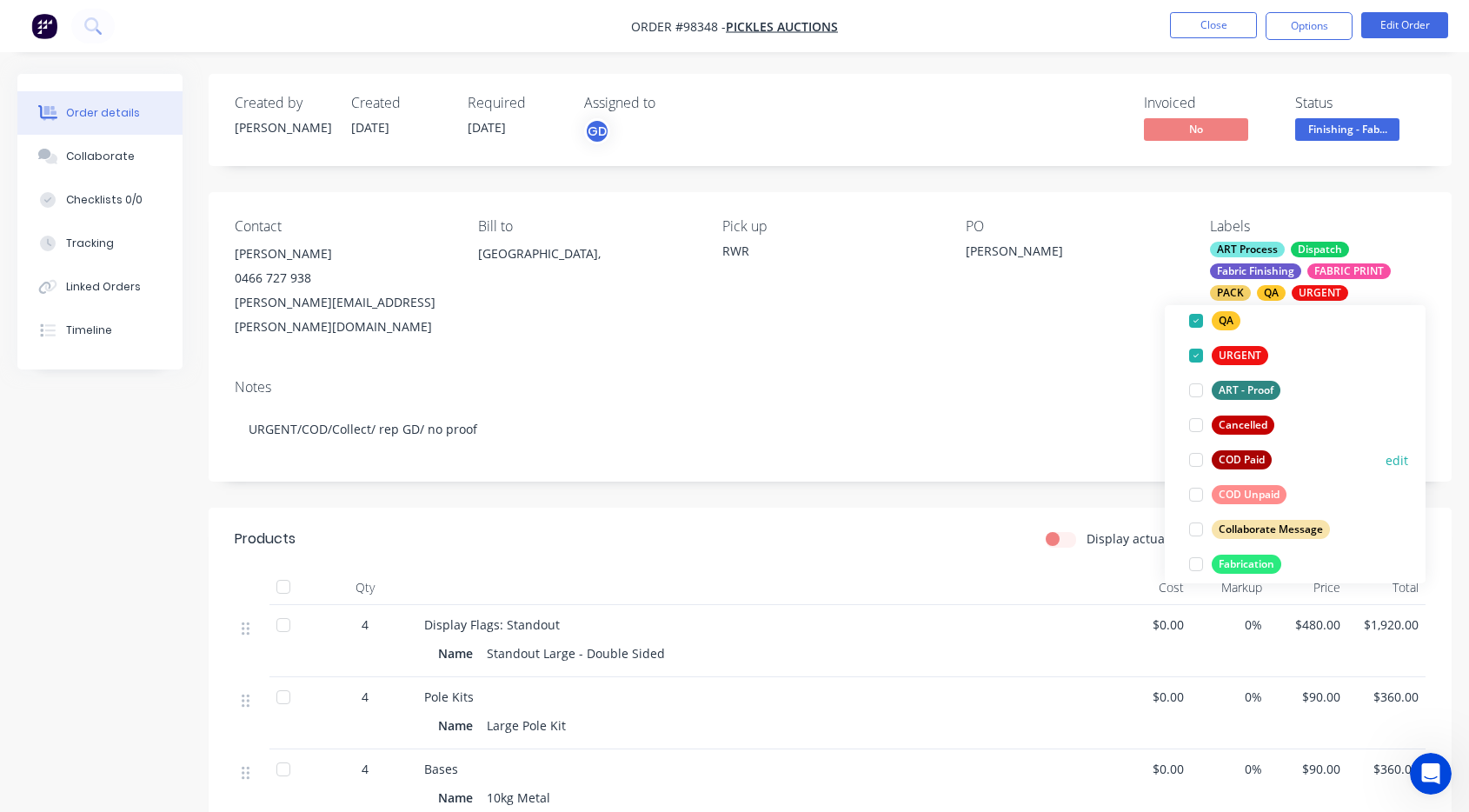
click at [1196, 468] on div at bounding box center [1196, 460] width 35 height 35
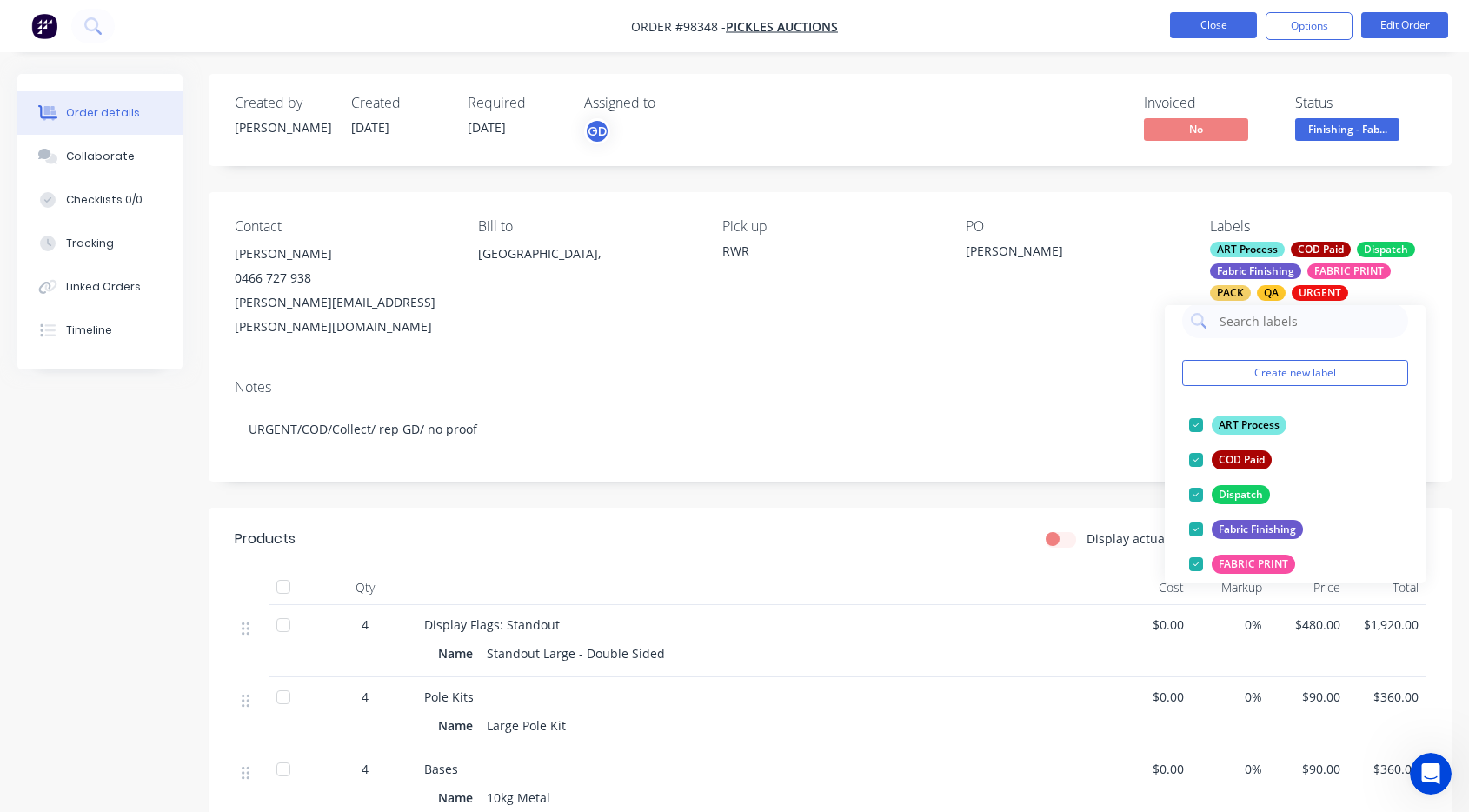
click at [1211, 28] on button "Close" at bounding box center [1213, 25] width 87 height 26
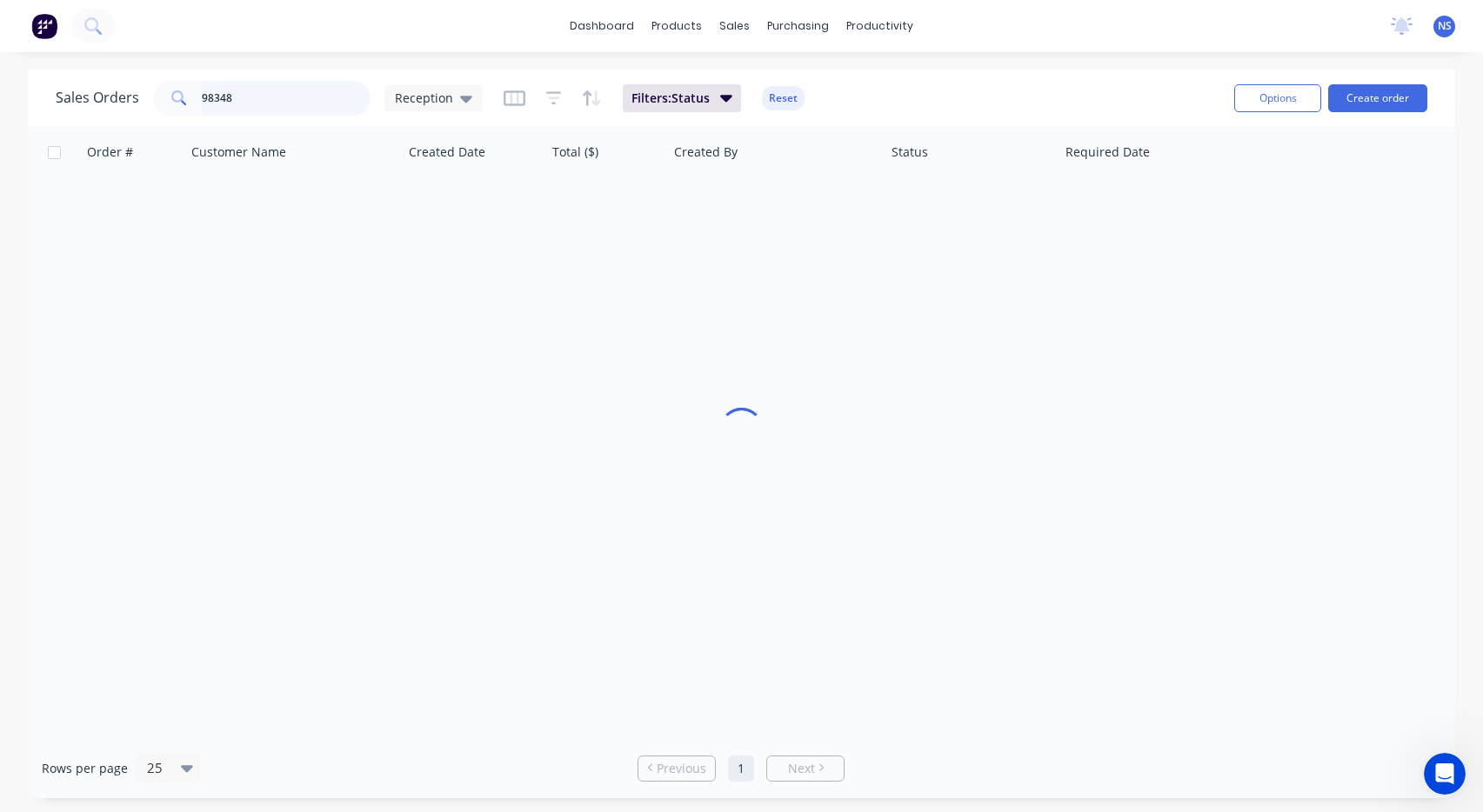
click at [244, 98] on input "98348" at bounding box center [286, 98] width 170 height 35
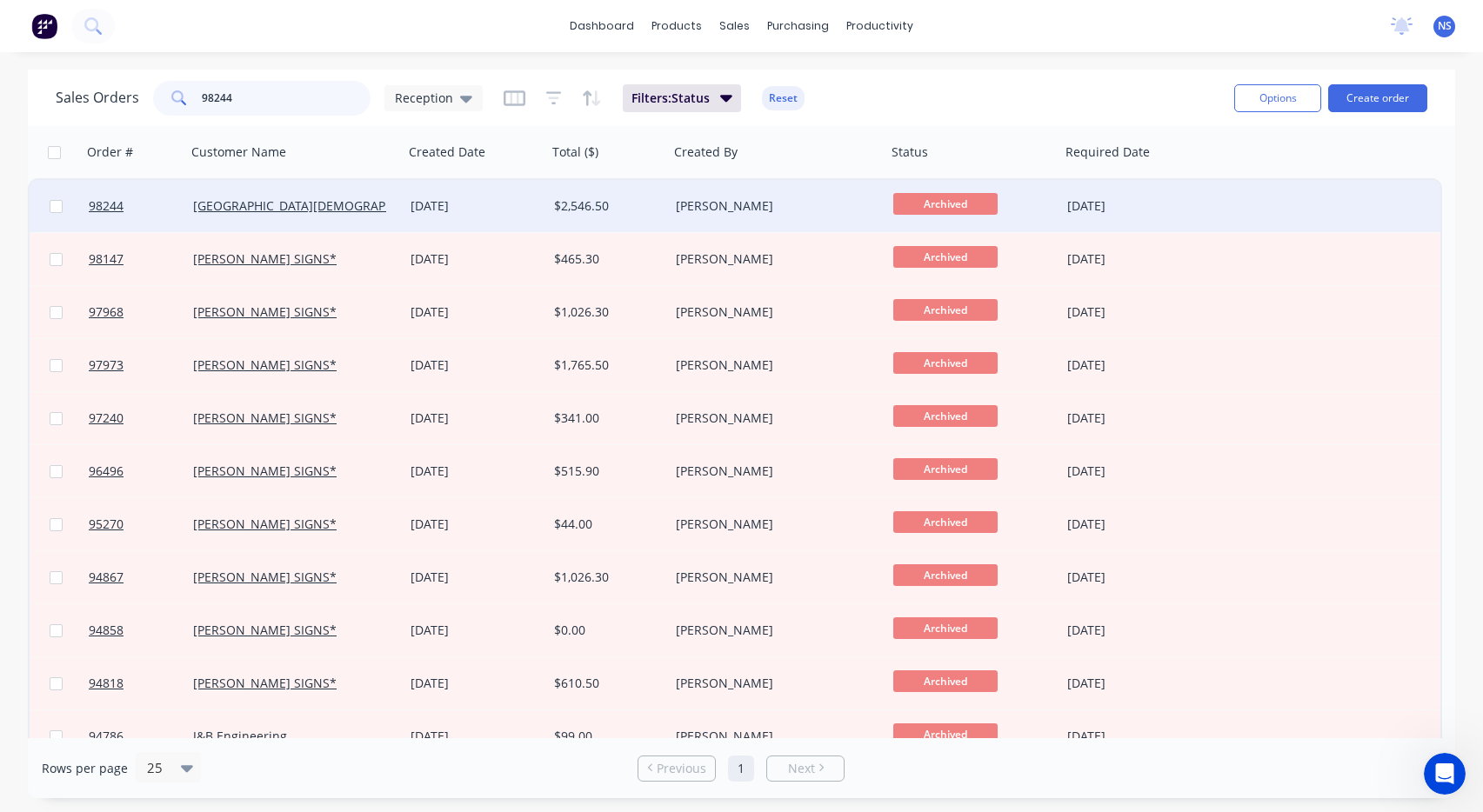
type input "98244"
click at [651, 208] on div "$2,546.50" at bounding box center [606, 206] width 103 height 17
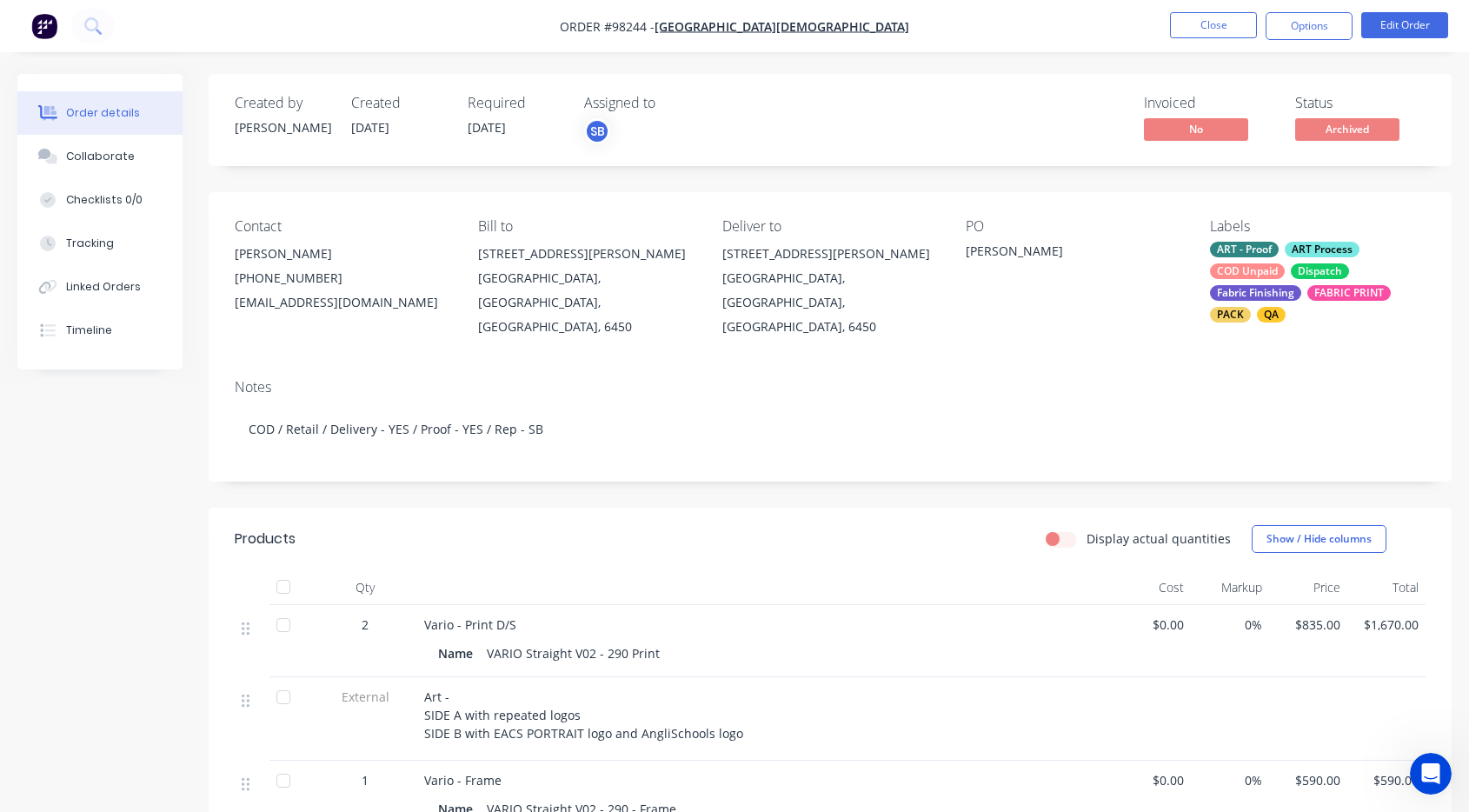
click at [1287, 267] on div "ART - Proof ART Process COD Unpaid Dispatch Fabric Finishing FABRIC PRINT PACK …" at bounding box center [1318, 282] width 216 height 81
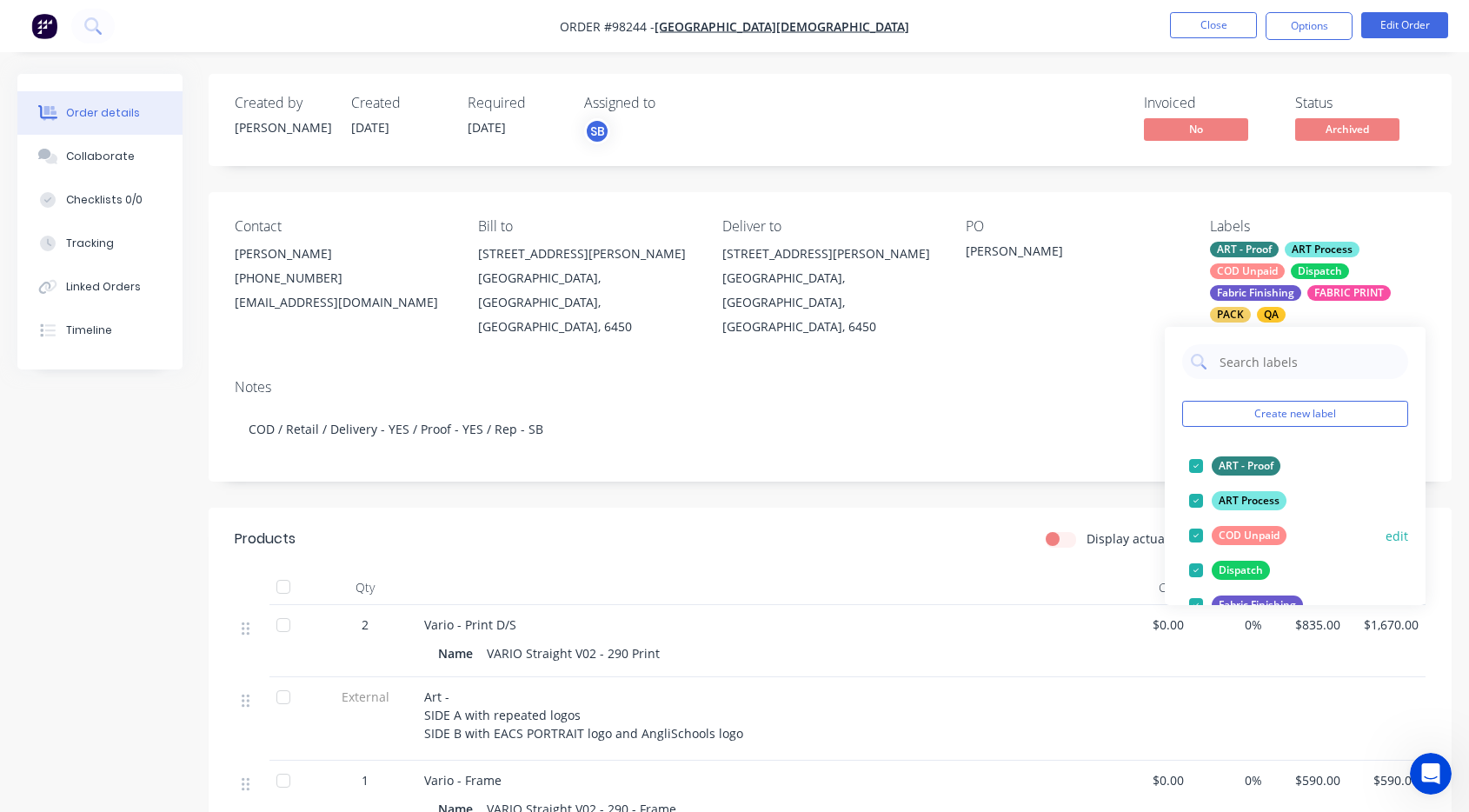
click at [1196, 532] on div at bounding box center [1196, 536] width 35 height 35
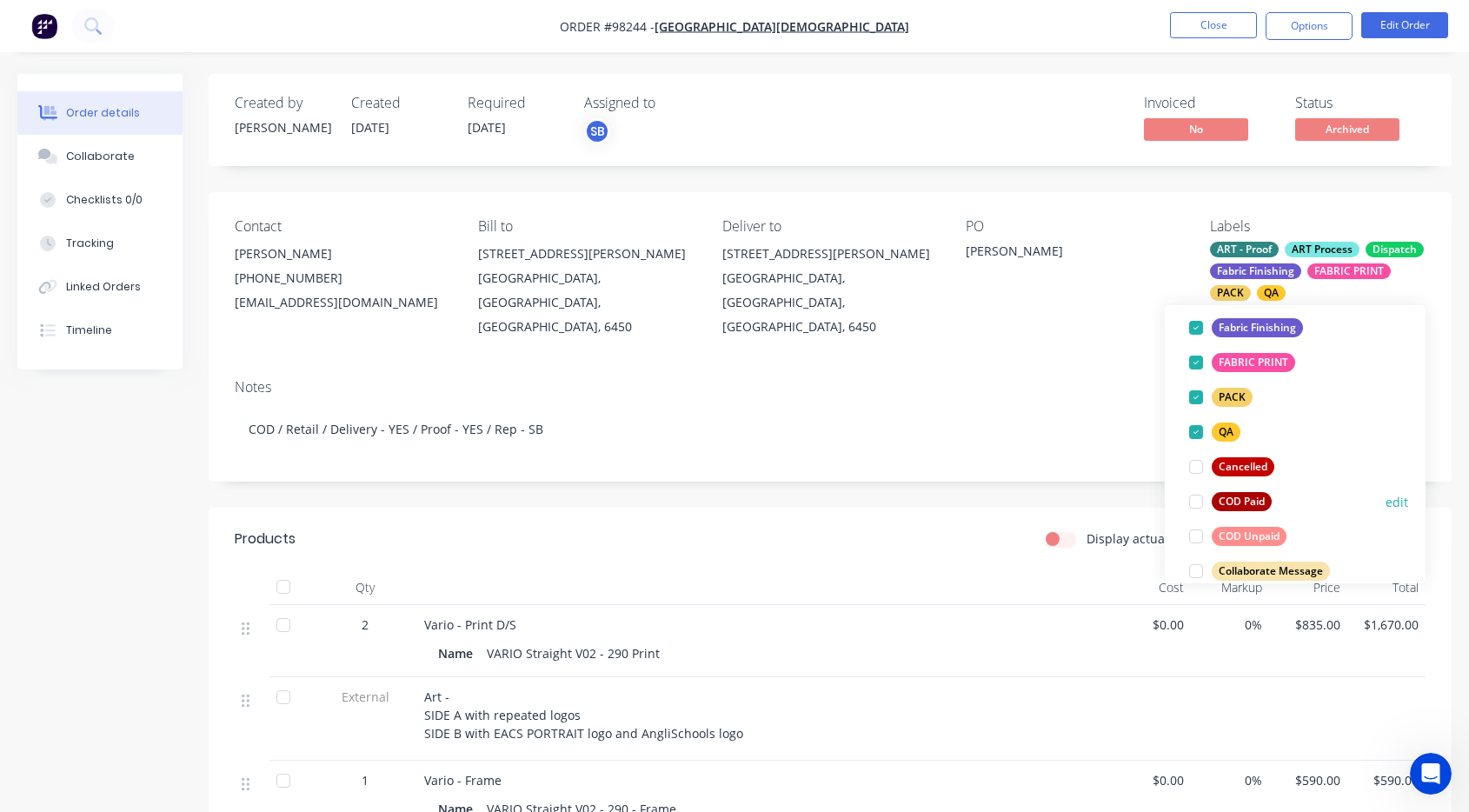
click at [1194, 504] on div at bounding box center [1196, 502] width 35 height 35
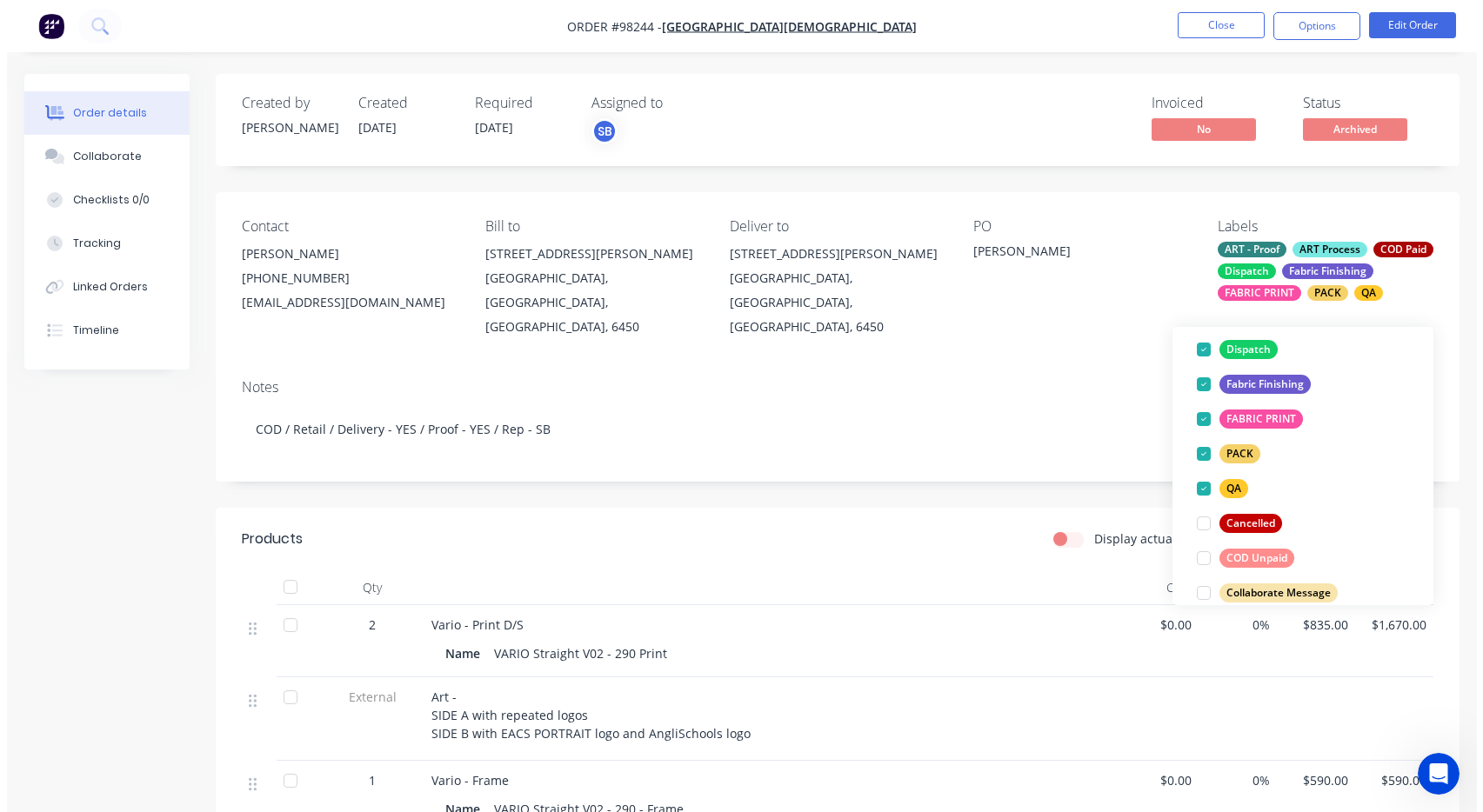
scroll to position [12, 0]
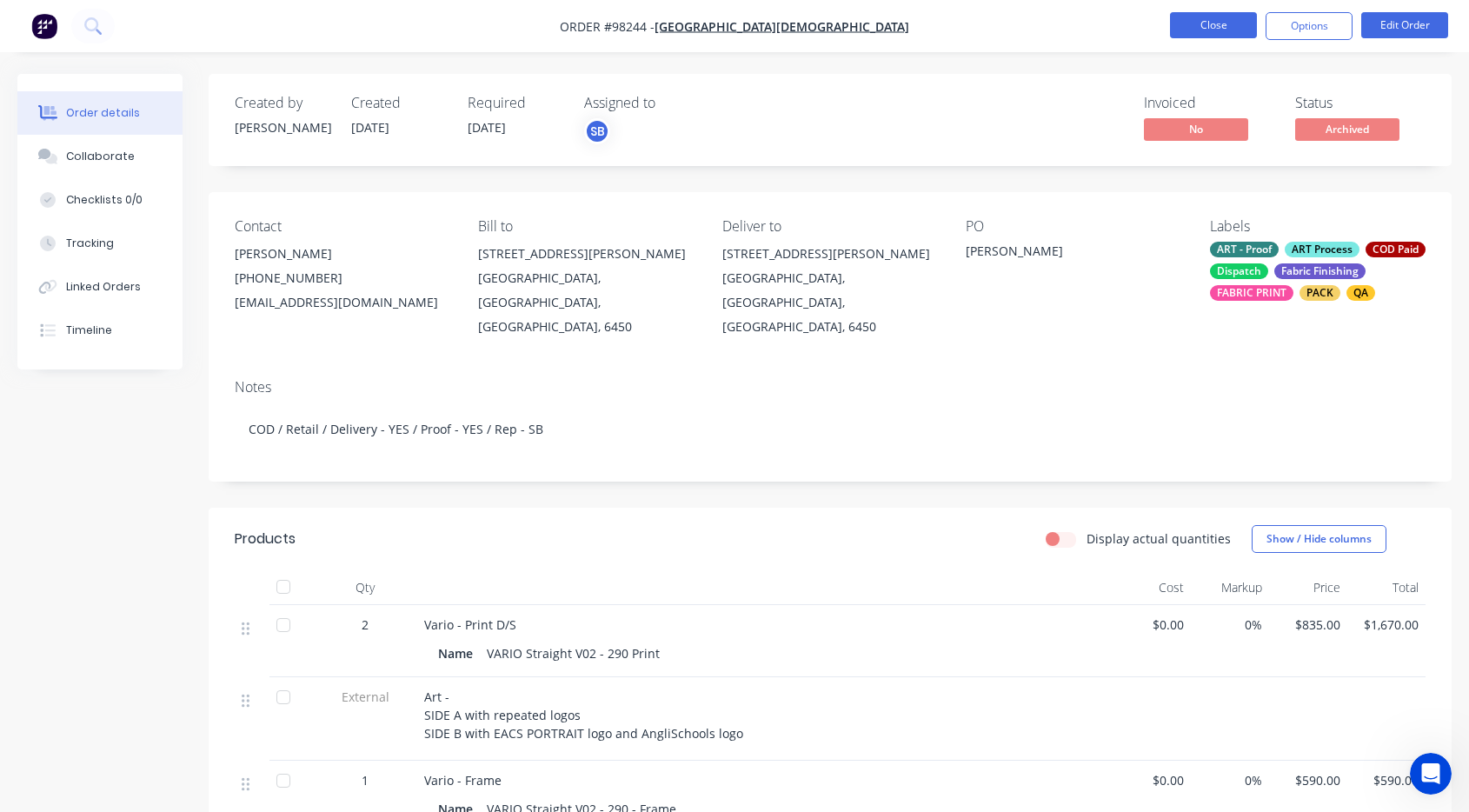
click at [1208, 27] on button "Close" at bounding box center [1213, 25] width 87 height 26
